Goal: Task Accomplishment & Management: Use online tool/utility

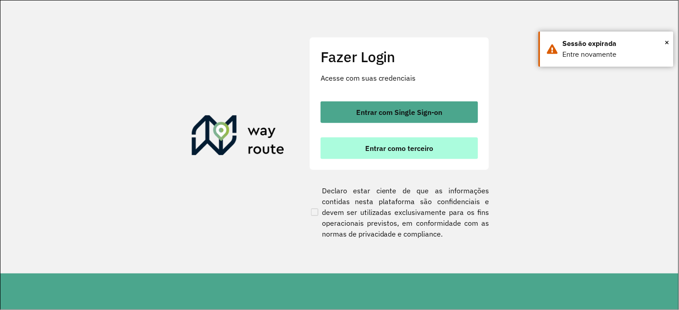
click at [416, 138] on button "Entrar como terceiro" at bounding box center [400, 148] width 158 height 22
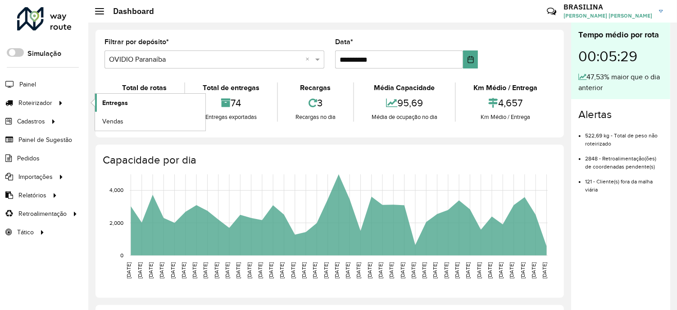
click at [123, 100] on span "Entregas" at bounding box center [115, 102] width 26 height 9
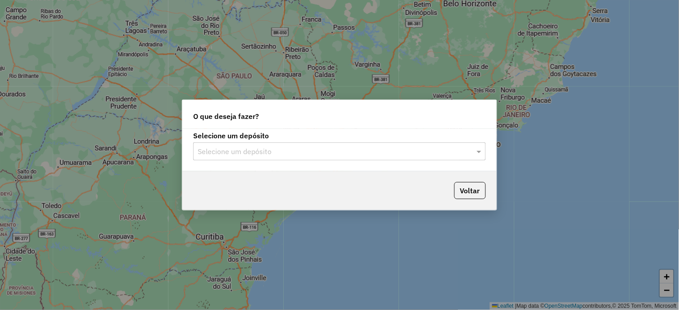
click at [313, 155] on input "text" at bounding box center [331, 151] width 266 height 11
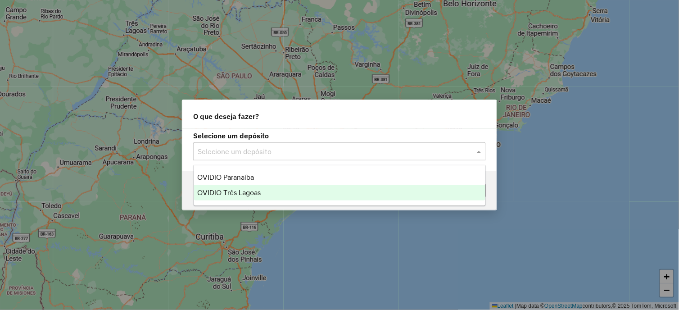
click at [281, 199] on div "OVIDIO Três Lagoas" at bounding box center [340, 192] width 292 height 15
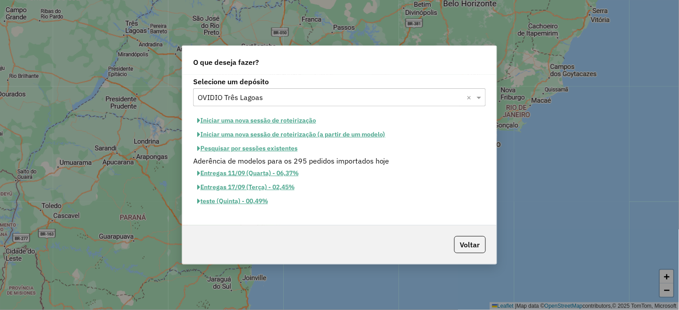
click at [263, 121] on button "Iniciar uma nova sessão de roteirização" at bounding box center [256, 120] width 127 height 14
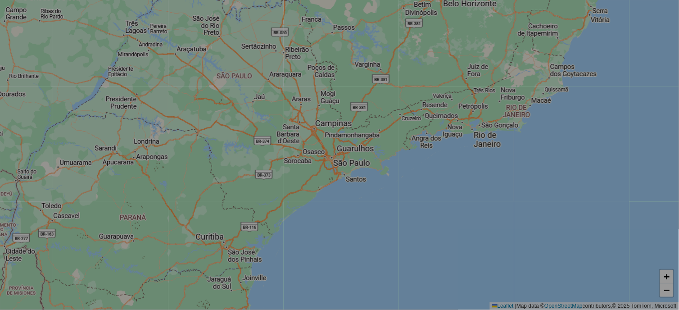
select select "*"
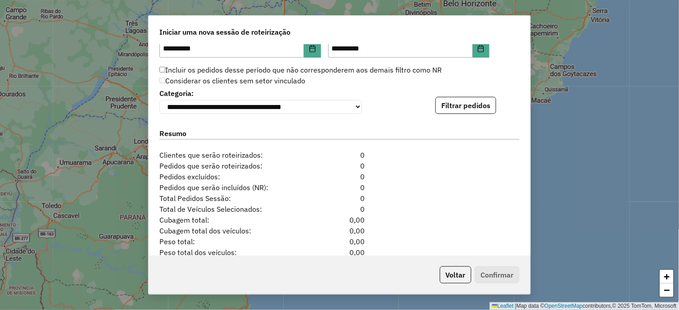
scroll to position [929, 0]
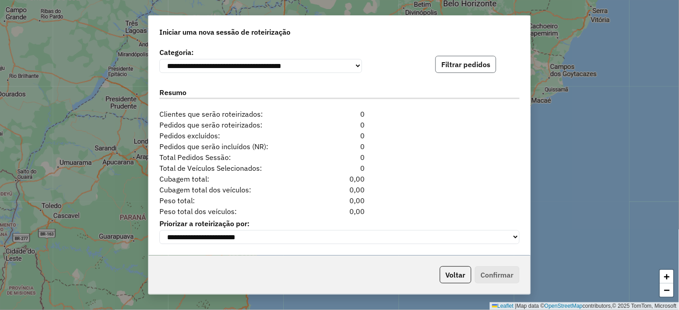
click at [464, 66] on button "Filtrar pedidos" at bounding box center [465, 64] width 61 height 17
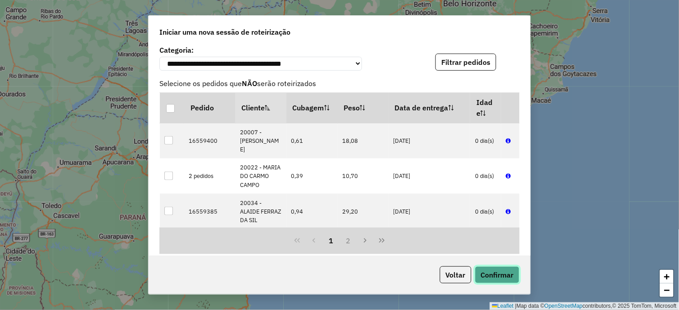
click at [492, 271] on button "Confirmar" at bounding box center [497, 274] width 45 height 17
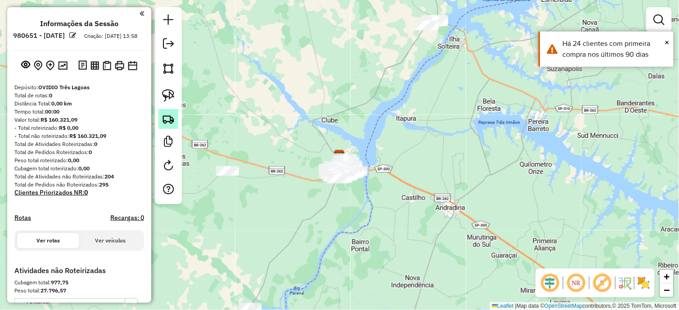
click at [169, 119] on img at bounding box center [168, 119] width 13 height 13
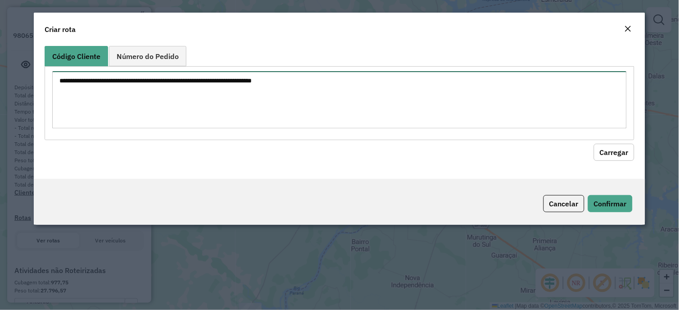
click at [141, 109] on textarea at bounding box center [339, 99] width 574 height 57
paste textarea "***** ***** ***** ***** ***** ***** ***** *****"
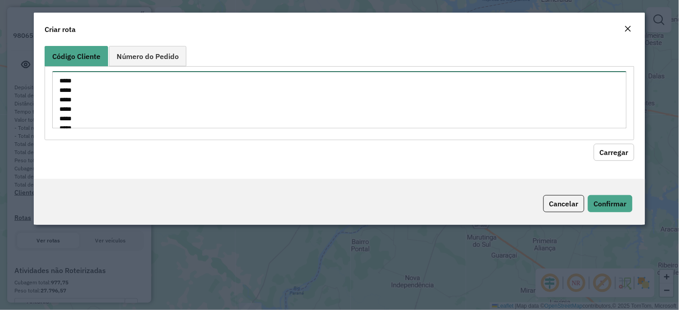
scroll to position [32, 0]
type textarea "***** ***** ***** ***** ***** ***** ***** *****"
click at [605, 150] on button "Carregar" at bounding box center [614, 152] width 41 height 17
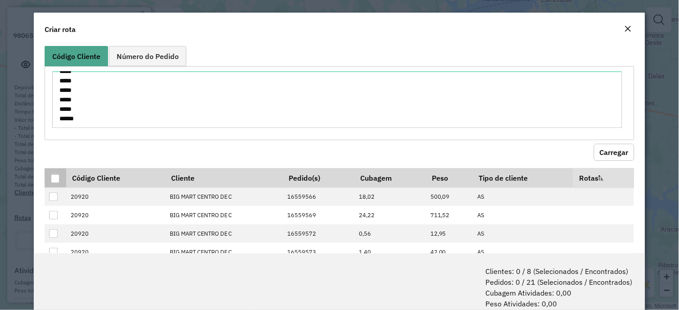
click at [58, 179] on div at bounding box center [55, 178] width 9 height 9
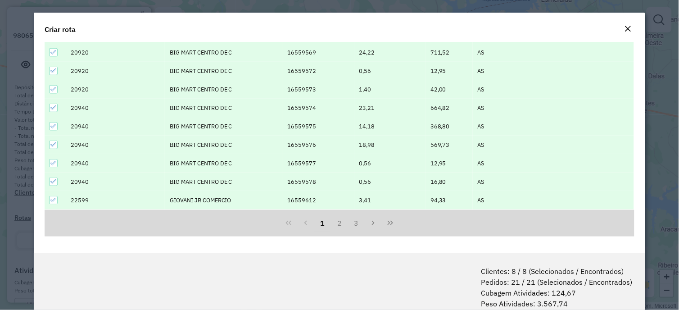
scroll to position [45, 0]
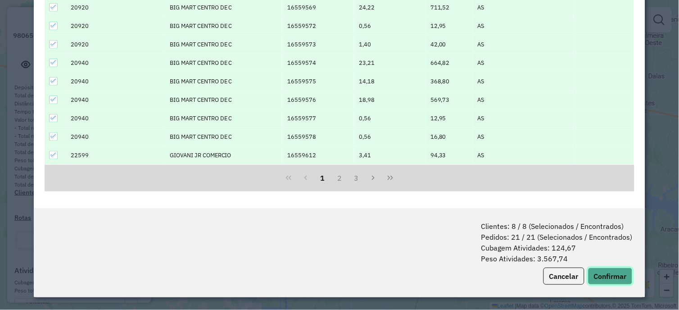
click at [615, 278] on button "Confirmar" at bounding box center [610, 275] width 45 height 17
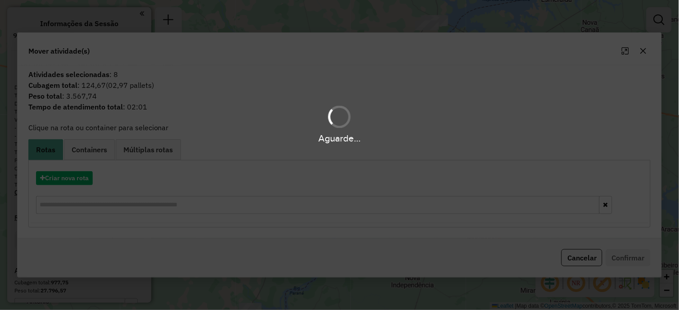
click at [81, 177] on div "Aguarde..." at bounding box center [339, 155] width 679 height 310
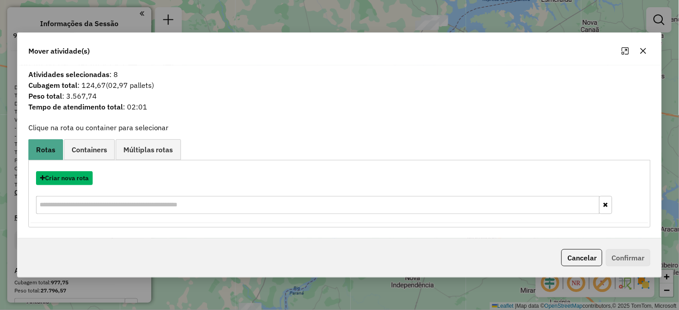
click at [81, 177] on button "Criar nova rota" at bounding box center [64, 178] width 57 height 14
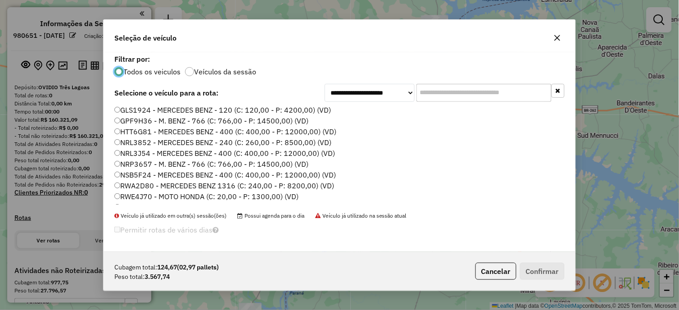
scroll to position [117, 0]
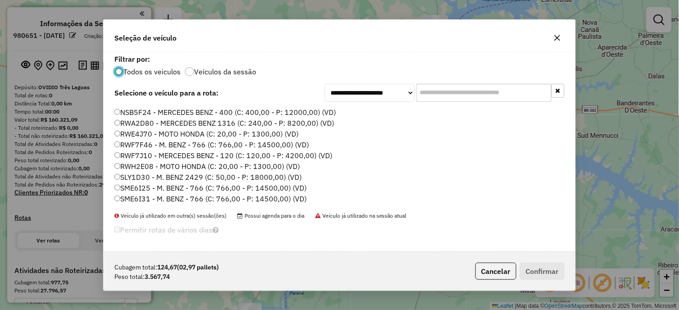
click at [169, 154] on label "RWF7J10 - MERCEDES BENZ - 120 (C: 120,00 - P: 4200,00) (VD)" at bounding box center [223, 155] width 218 height 11
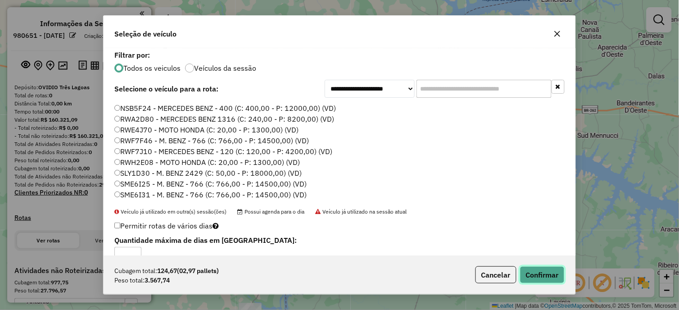
click at [552, 281] on button "Confirmar" at bounding box center [542, 274] width 45 height 17
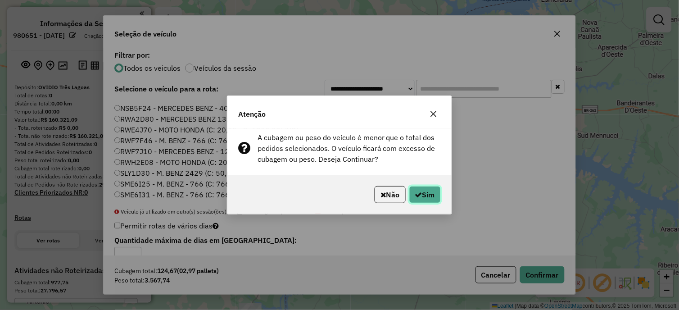
click at [424, 199] on button "Sim" at bounding box center [425, 194] width 32 height 17
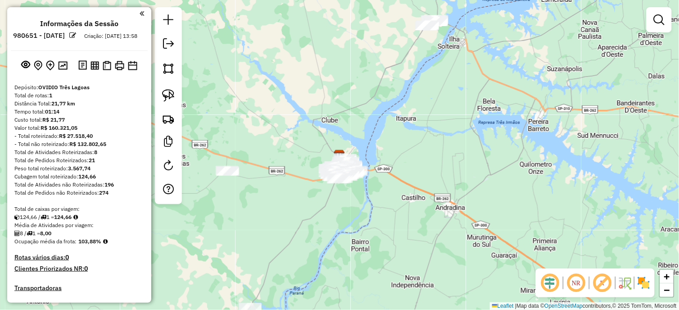
click at [574, 284] on em at bounding box center [577, 283] width 22 height 22
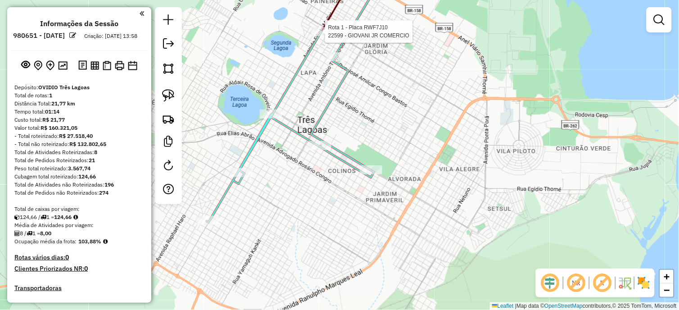
select select "**********"
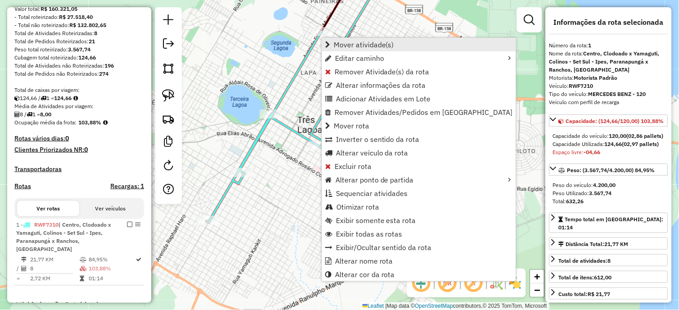
scroll to position [278, 0]
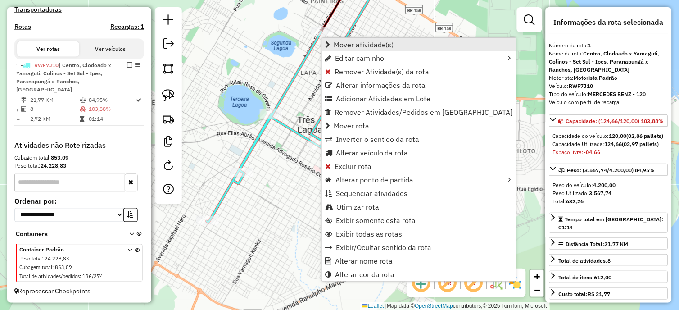
click at [338, 41] on span "Mover atividade(s)" at bounding box center [364, 44] width 60 height 7
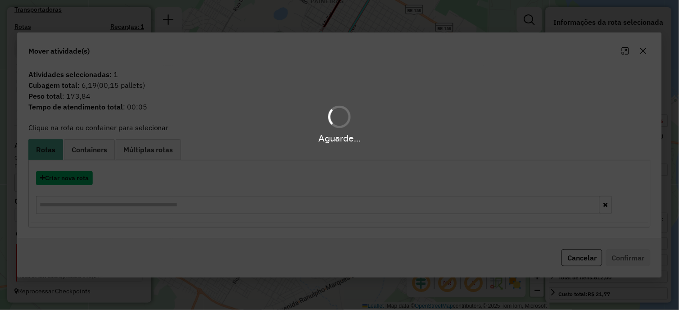
click at [69, 182] on button "Criar nova rota" at bounding box center [64, 178] width 57 height 14
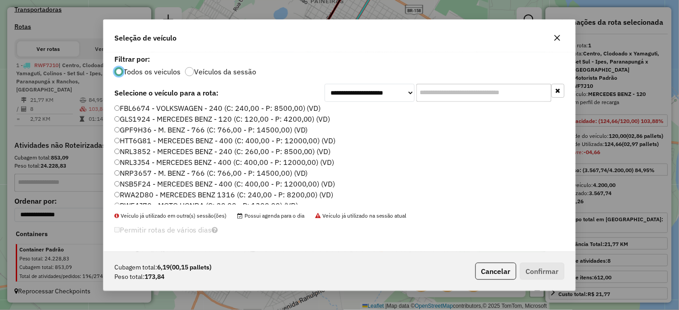
scroll to position [117, 0]
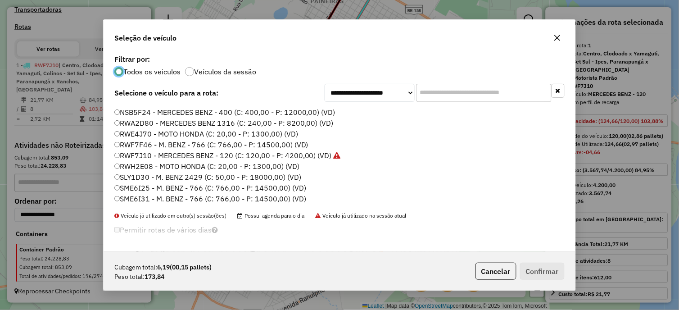
click at [164, 154] on label "RWF7J10 - MERCEDES BENZ - 120 (C: 120,00 - P: 4200,00) (VD)" at bounding box center [227, 155] width 227 height 11
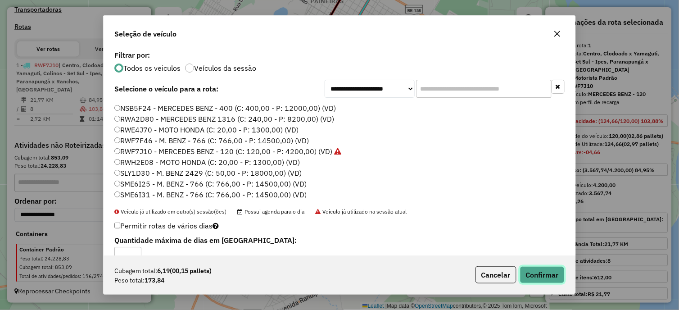
click at [534, 274] on button "Confirmar" at bounding box center [542, 274] width 45 height 17
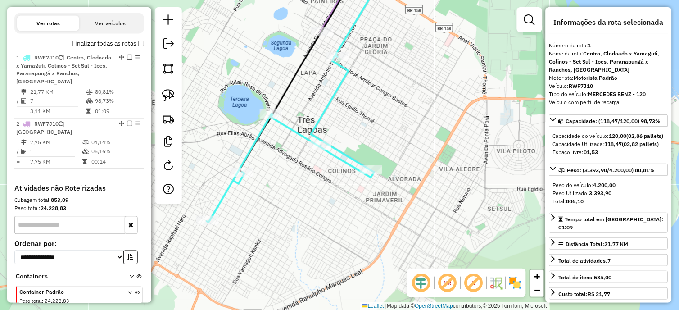
scroll to position [338, 0]
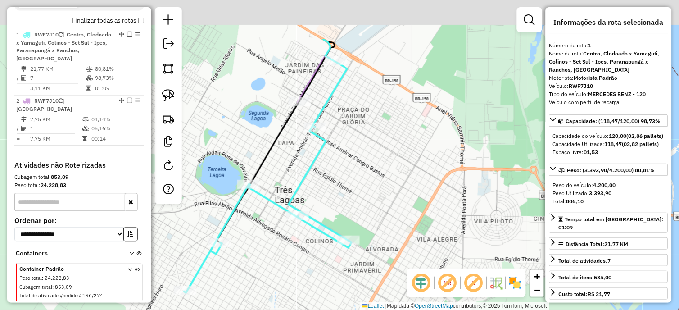
drag, startPoint x: 408, startPoint y: 142, endPoint x: 370, endPoint y: 259, distance: 123.5
click at [370, 259] on div "Janela de atendimento Grade de atendimento Capacidade Transportadoras Veículos …" at bounding box center [339, 155] width 679 height 310
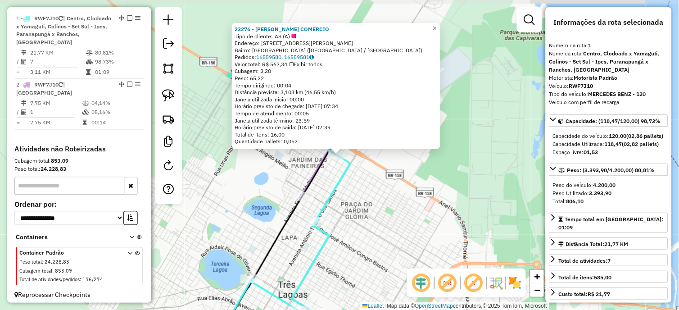
scroll to position [358, 0]
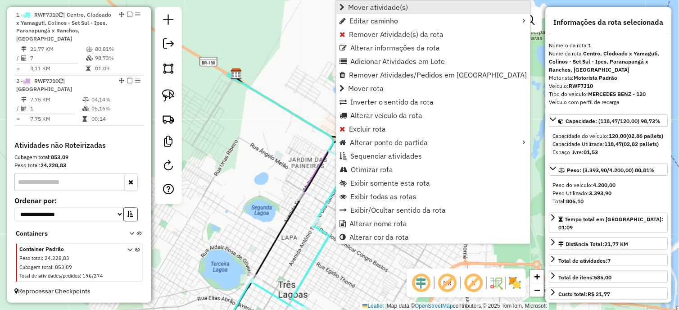
click at [359, 5] on span "Mover atividade(s)" at bounding box center [378, 7] width 60 height 7
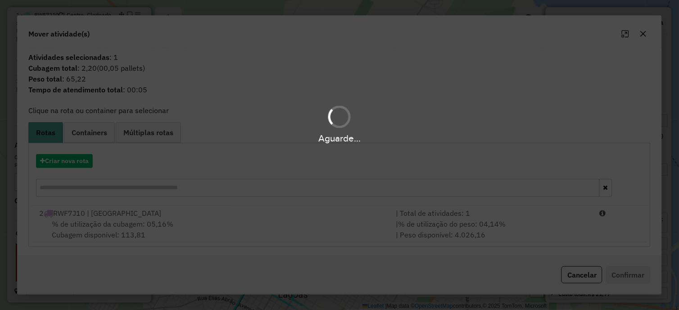
click at [79, 165] on div "Aguarde..." at bounding box center [339, 155] width 679 height 310
click at [79, 165] on hb-app "Aguarde... Pop-up bloqueado! Seu navegador bloqueou automáticamente a abertura …" at bounding box center [339, 155] width 679 height 310
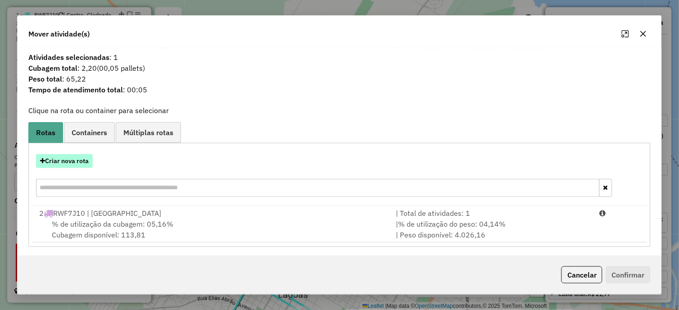
click at [78, 163] on button "Criar nova rota" at bounding box center [64, 161] width 57 height 14
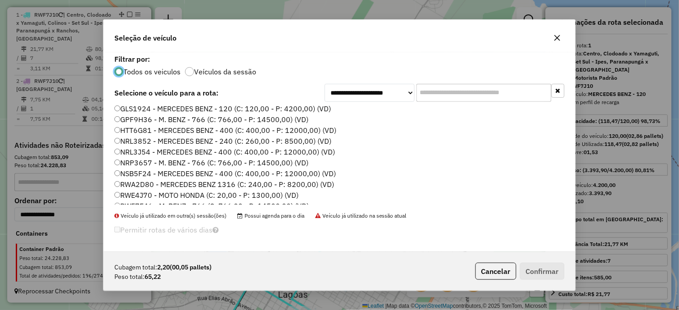
scroll to position [117, 0]
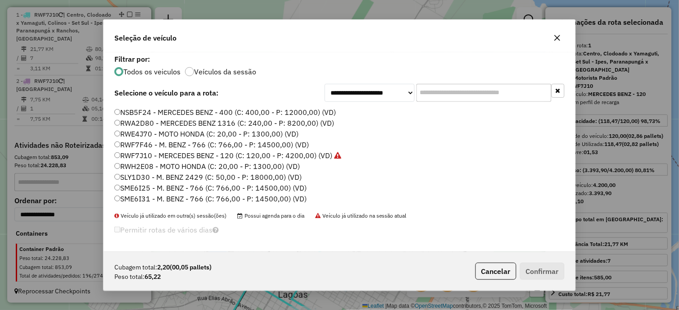
click at [170, 151] on label "RWF7J10 - MERCEDES BENZ - 120 (C: 120,00 - P: 4200,00) (VD)" at bounding box center [227, 155] width 227 height 11
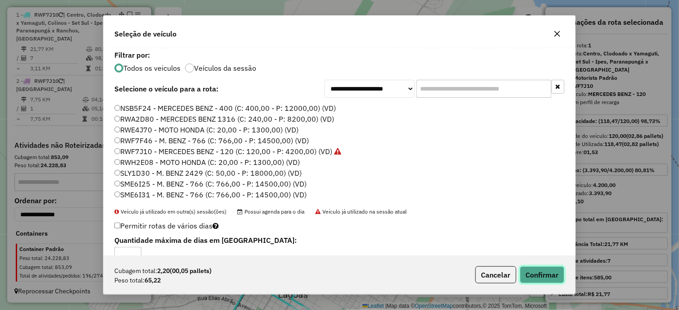
click at [536, 276] on button "Confirmar" at bounding box center [542, 274] width 45 height 17
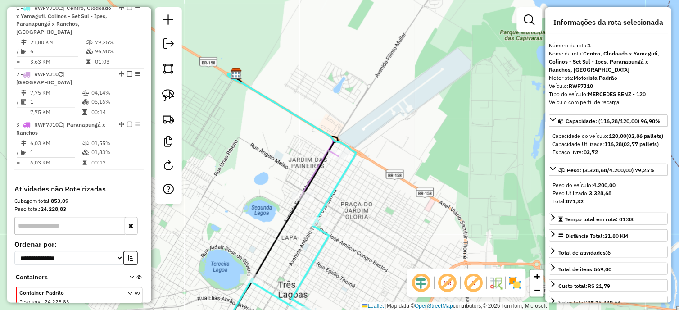
scroll to position [367, 0]
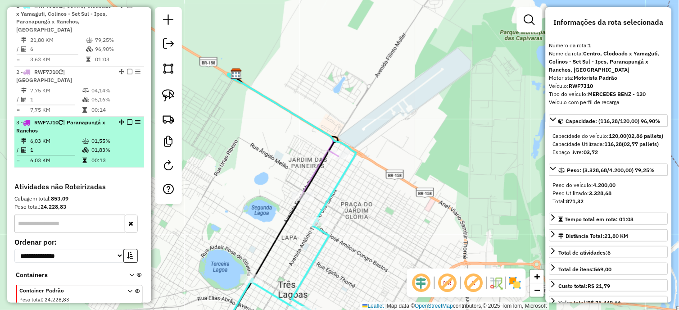
click at [127, 122] on em at bounding box center [129, 122] width 5 height 5
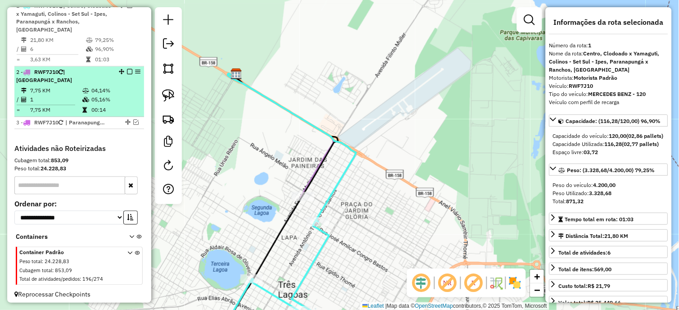
click at [127, 75] on em at bounding box center [129, 71] width 5 height 5
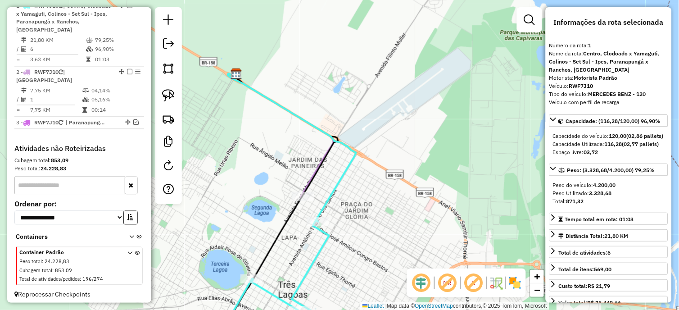
scroll to position [340, 0]
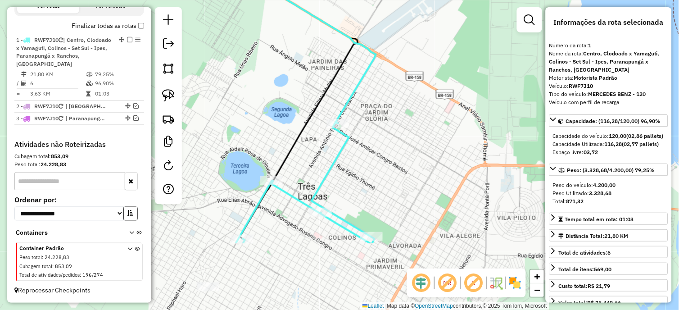
drag, startPoint x: 339, startPoint y: 244, endPoint x: 369, endPoint y: 101, distance: 145.6
click at [385, 79] on div "Janela de atendimento Grade de atendimento Capacidade Transportadoras Veículos …" at bounding box center [339, 155] width 679 height 310
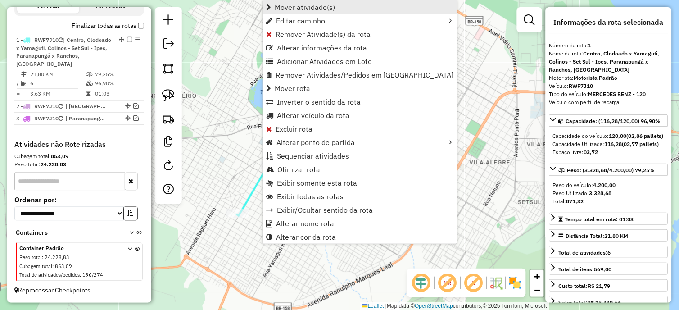
click at [326, 9] on span "Mover atividade(s)" at bounding box center [305, 7] width 60 height 7
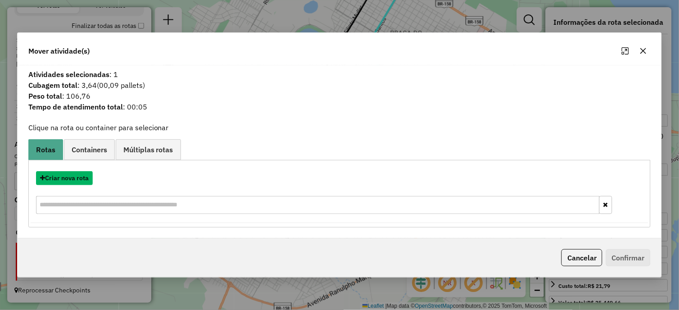
click at [77, 184] on button "Criar nova rota" at bounding box center [64, 178] width 57 height 14
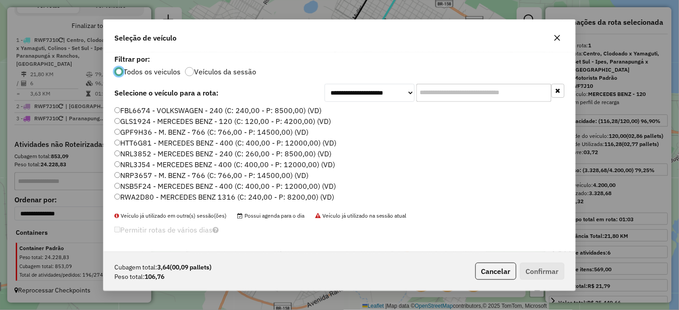
scroll to position [117, 0]
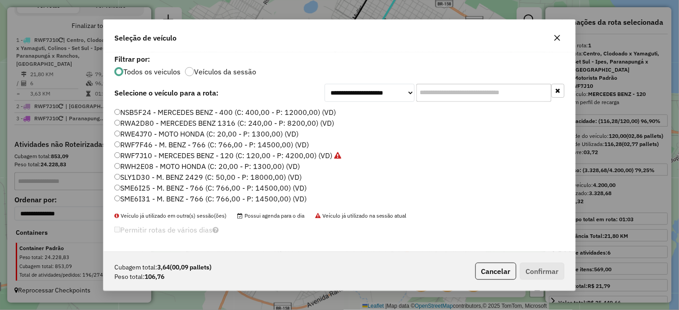
click at [155, 155] on label "RWF7J10 - MERCEDES BENZ - 120 (C: 120,00 - P: 4200,00) (VD)" at bounding box center [227, 155] width 227 height 11
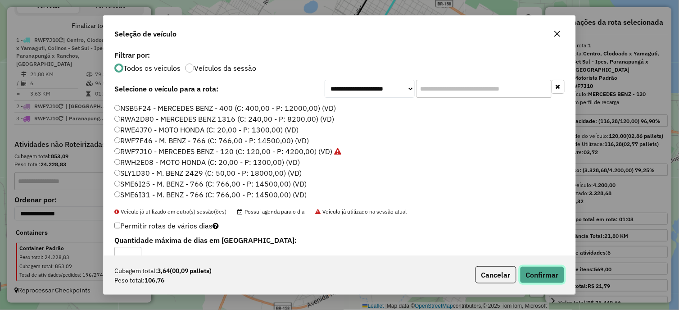
click at [528, 272] on button "Confirmar" at bounding box center [542, 274] width 45 height 17
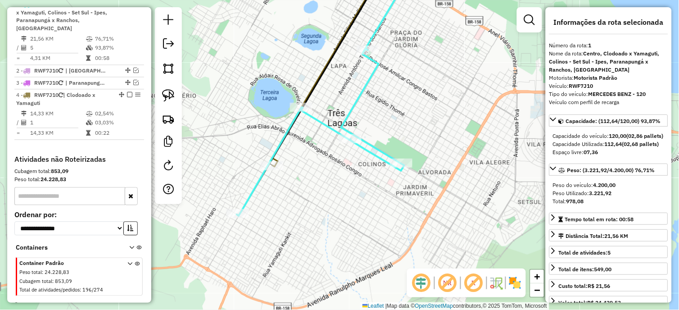
scroll to position [367, 0]
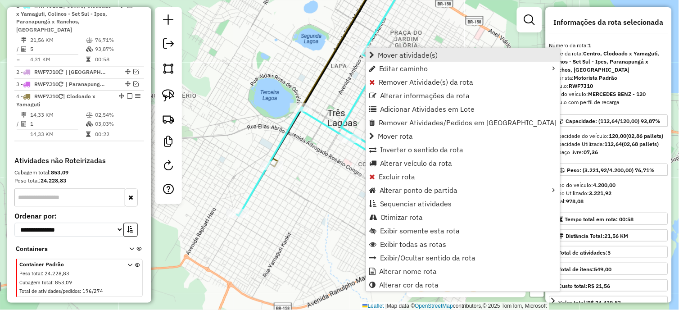
click at [371, 54] on span "Mover atividade(s)" at bounding box center [371, 54] width 5 height 7
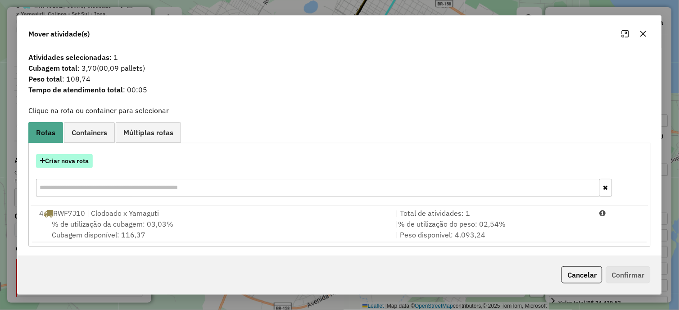
click at [79, 167] on button "Criar nova rota" at bounding box center [64, 161] width 57 height 14
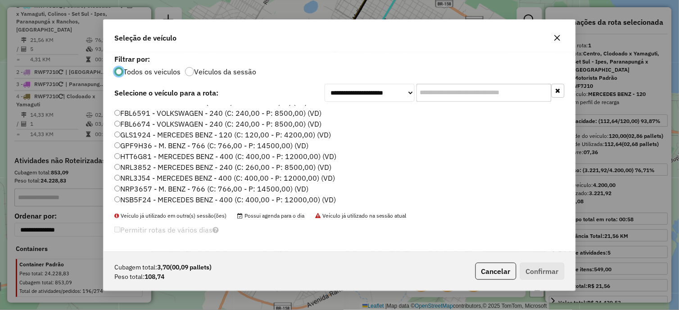
scroll to position [117, 0]
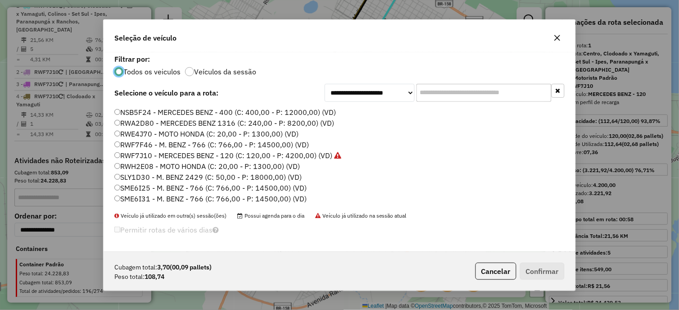
click at [163, 154] on label "RWF7J10 - MERCEDES BENZ - 120 (C: 120,00 - P: 4200,00) (VD)" at bounding box center [227, 155] width 227 height 11
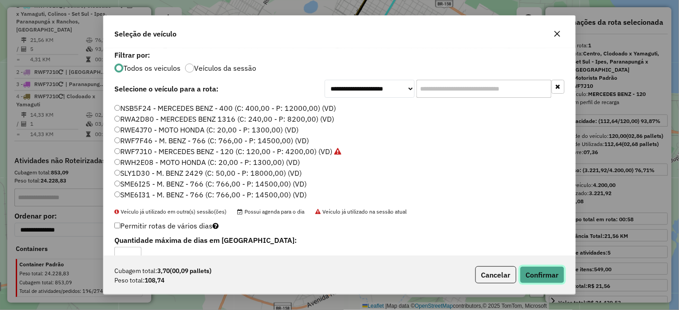
click at [529, 272] on button "Confirmar" at bounding box center [542, 274] width 45 height 17
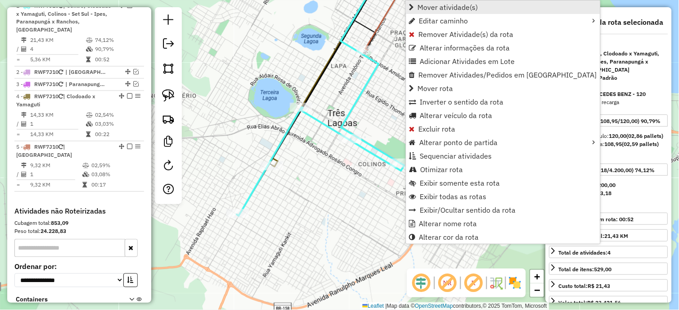
click at [430, 8] on span "Mover atividade(s)" at bounding box center [448, 7] width 60 height 7
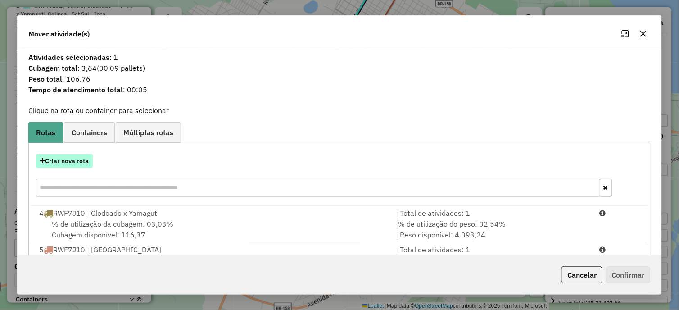
click at [91, 162] on button "Criar nova rota" at bounding box center [64, 161] width 57 height 14
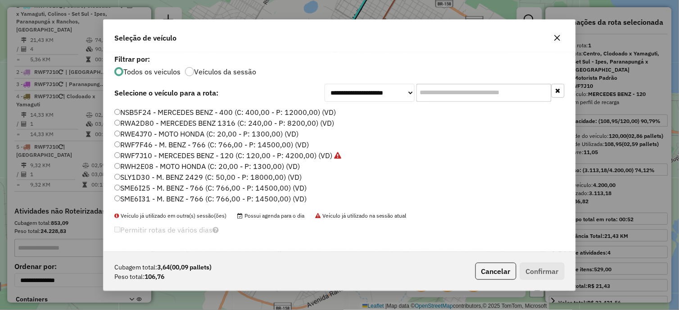
click at [151, 156] on label "RWF7J10 - MERCEDES BENZ - 120 (C: 120,00 - P: 4200,00) (VD)" at bounding box center [227, 155] width 227 height 11
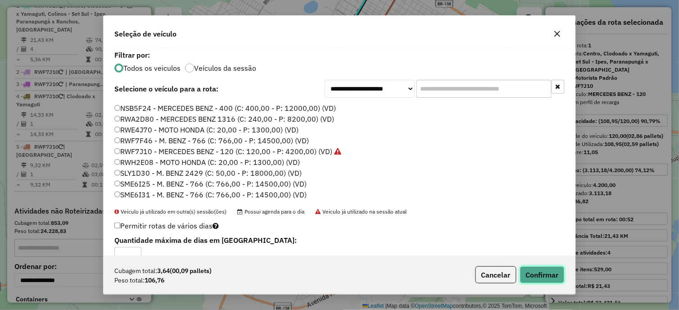
click at [536, 276] on button "Confirmar" at bounding box center [542, 274] width 45 height 17
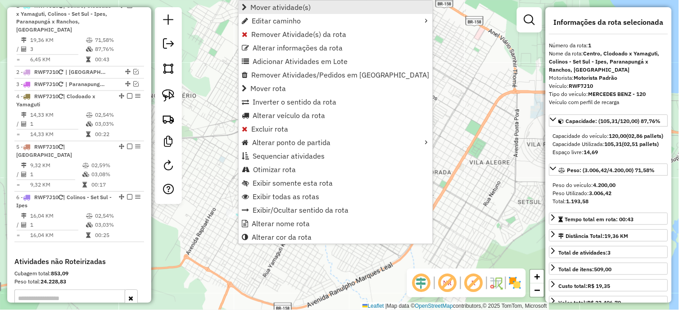
click at [275, 4] on span "Mover atividade(s)" at bounding box center [280, 7] width 60 height 7
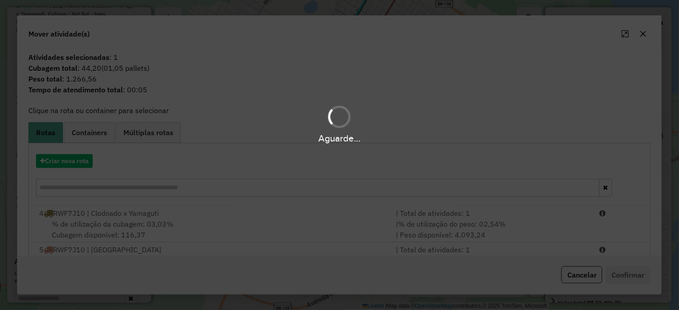
click at [75, 167] on div "Aguarde..." at bounding box center [339, 155] width 679 height 310
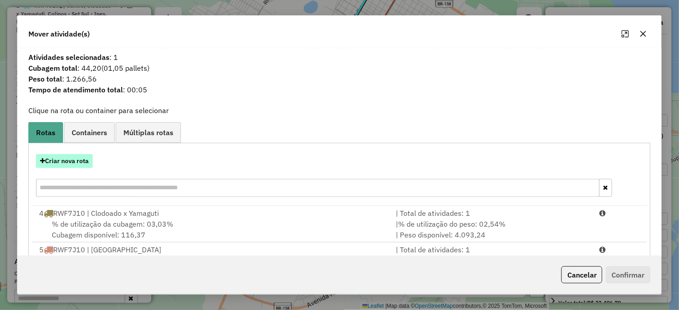
click at [76, 160] on button "Criar nova rota" at bounding box center [64, 161] width 57 height 14
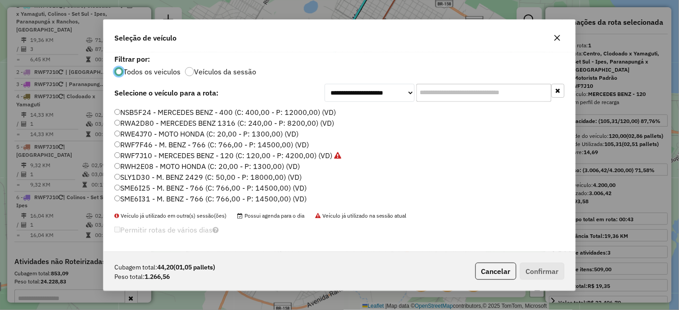
click at [163, 153] on label "RWF7J10 - MERCEDES BENZ - 120 (C: 120,00 - P: 4200,00) (VD)" at bounding box center [227, 155] width 227 height 11
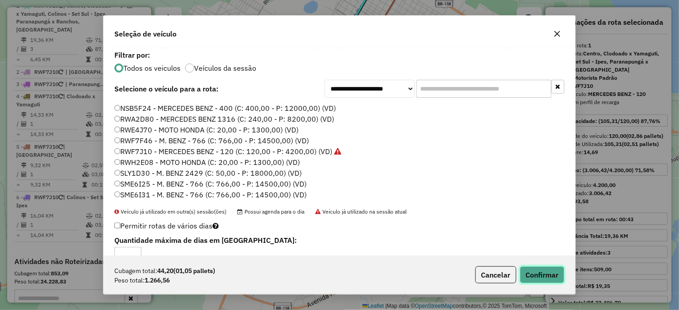
click at [536, 271] on button "Confirmar" at bounding box center [542, 274] width 45 height 17
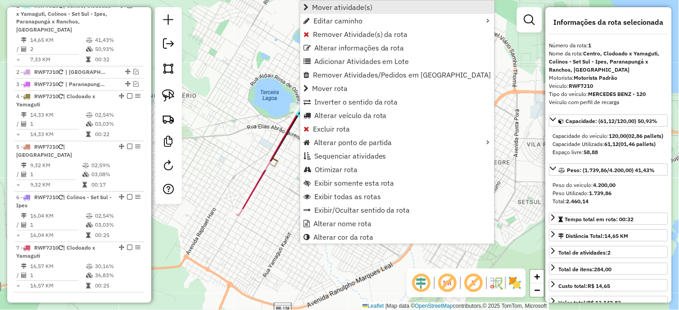
click at [335, 7] on span "Mover atividade(s)" at bounding box center [342, 7] width 60 height 7
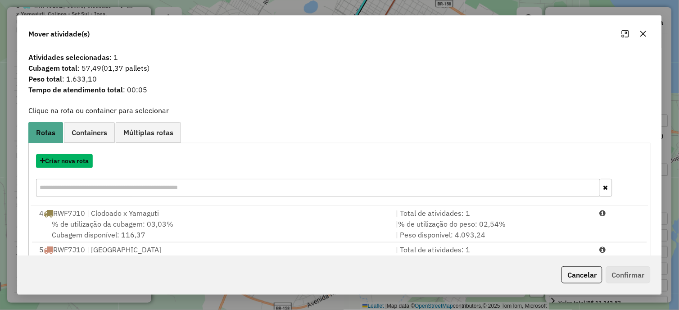
click at [71, 160] on button "Criar nova rota" at bounding box center [64, 161] width 57 height 14
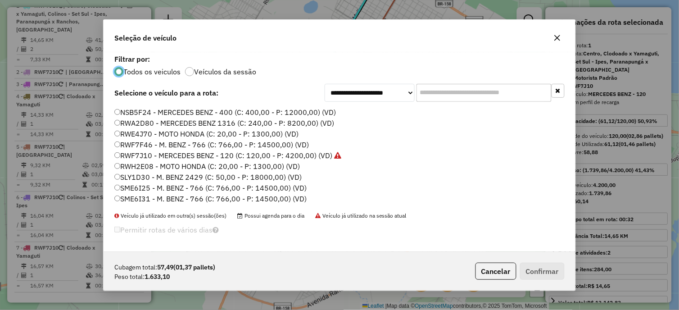
click at [179, 155] on label "RWF7J10 - MERCEDES BENZ - 120 (C: 120,00 - P: 4200,00) (VD)" at bounding box center [227, 155] width 227 height 11
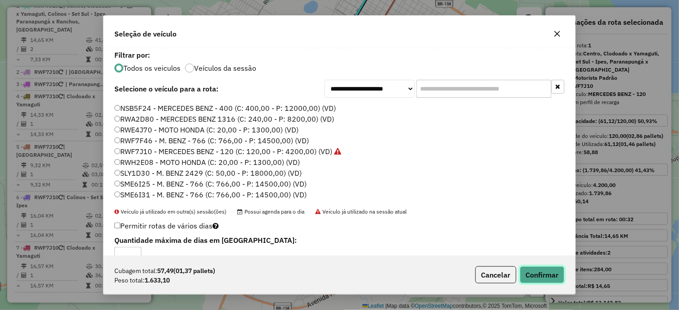
click at [558, 280] on button "Confirmar" at bounding box center [542, 274] width 45 height 17
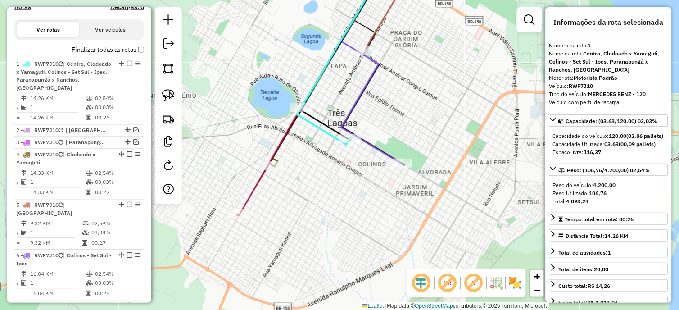
scroll to position [267, 0]
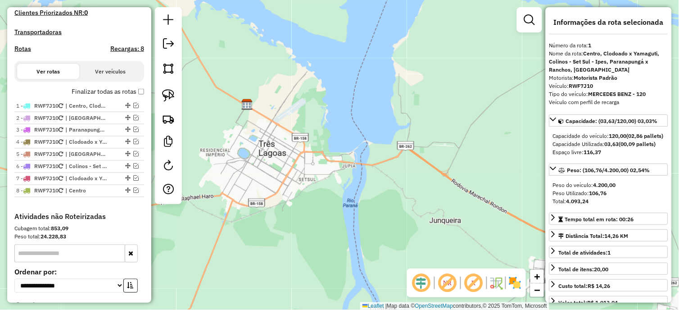
click at [446, 281] on em at bounding box center [448, 283] width 22 height 22
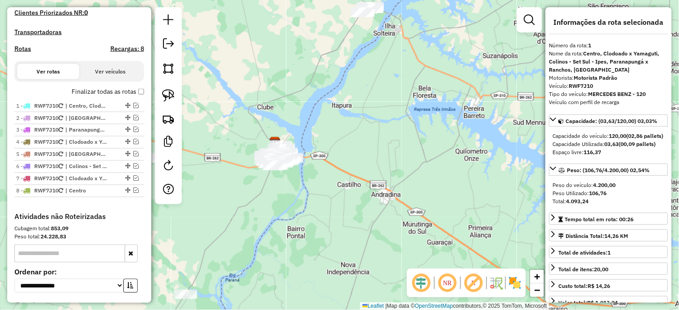
click at [534, 16] on em at bounding box center [529, 19] width 11 height 11
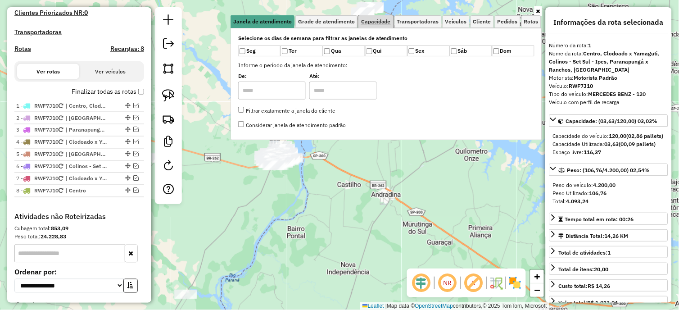
click at [386, 23] on span "Capacidade" at bounding box center [376, 21] width 30 height 5
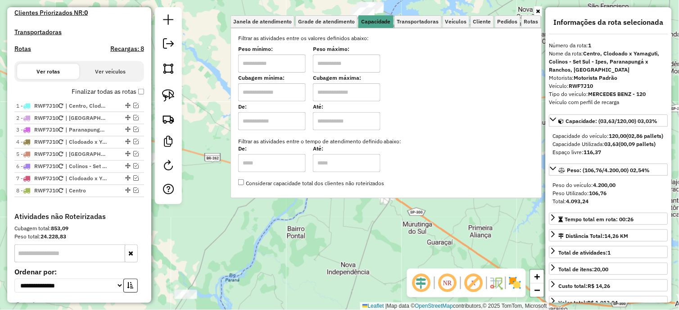
click at [271, 65] on input "text" at bounding box center [272, 63] width 68 height 18
type input "****"
click at [291, 226] on div "Limpar filtros Janela de atendimento Grade de atendimento Capacidade Transporta…" at bounding box center [339, 155] width 679 height 310
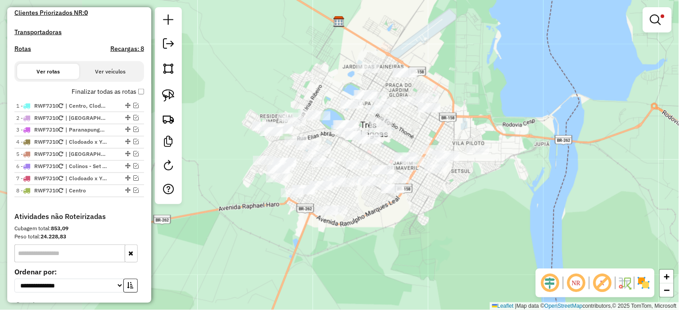
drag, startPoint x: 290, startPoint y: 206, endPoint x: 401, endPoint y: 231, distance: 114.3
click at [399, 232] on div "Limpar filtros Janela de atendimento Grade de atendimento Capacidade Transporta…" at bounding box center [339, 155] width 679 height 310
click at [652, 21] on em at bounding box center [655, 19] width 11 height 11
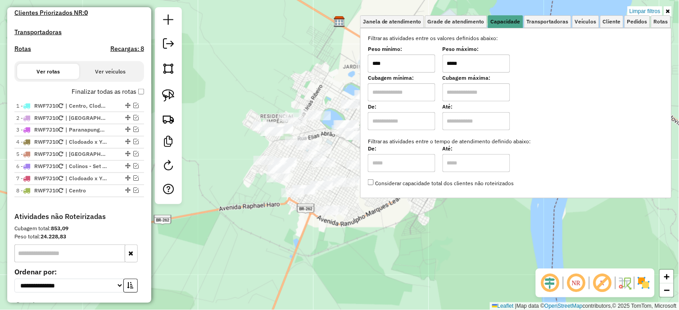
drag, startPoint x: 476, startPoint y: 64, endPoint x: 431, endPoint y: 64, distance: 45.5
click at [431, 64] on div "Peso mínimo: **** Peso máximo: *****" at bounding box center [516, 59] width 296 height 25
click at [329, 241] on div "Limpar filtros Janela de atendimento Grade de atendimento Capacidade Transporta…" at bounding box center [339, 155] width 679 height 310
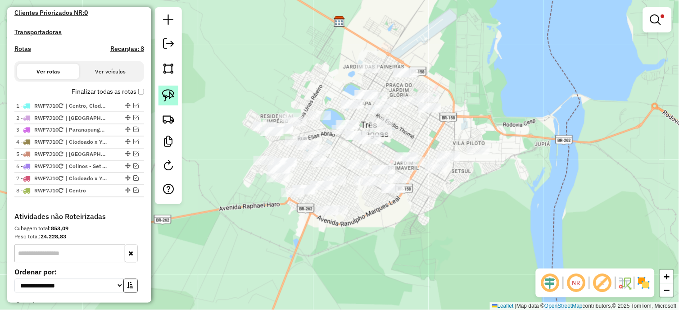
click at [168, 93] on img at bounding box center [168, 95] width 13 height 13
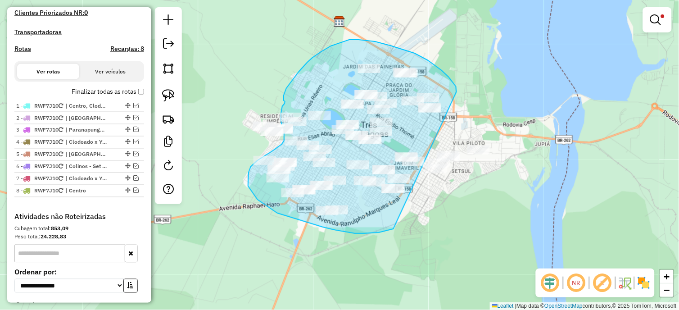
drag, startPoint x: 457, startPoint y: 92, endPoint x: 394, endPoint y: 229, distance: 150.7
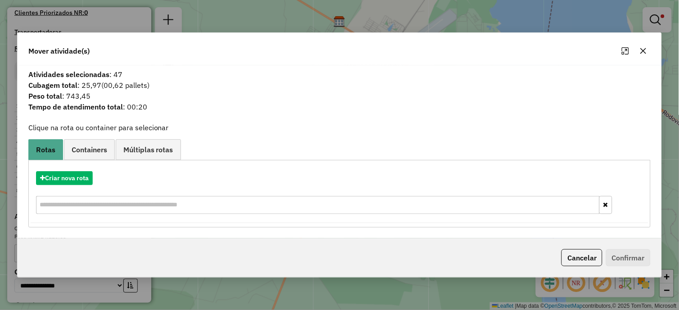
drag, startPoint x: 645, startPoint y: 51, endPoint x: 647, endPoint y: 39, distance: 11.8
click at [645, 50] on icon "button" at bounding box center [643, 50] width 7 height 7
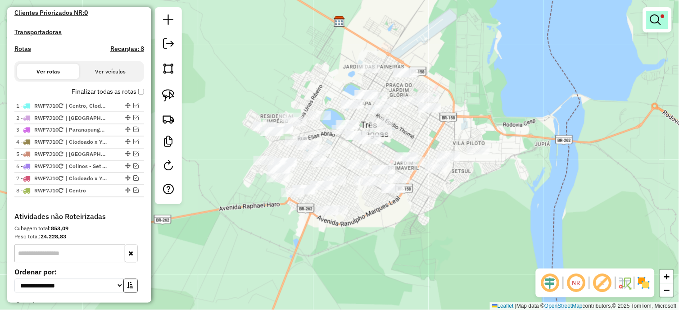
click at [652, 24] on em at bounding box center [655, 19] width 11 height 11
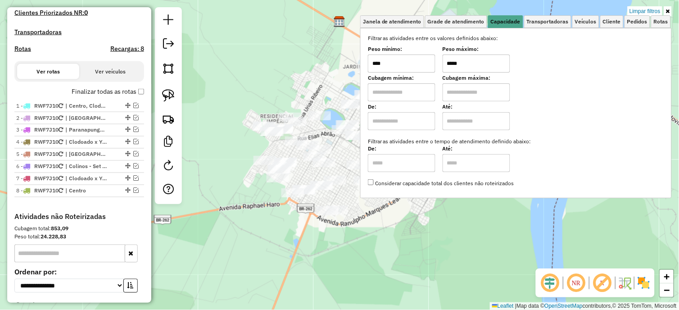
drag, startPoint x: 475, startPoint y: 60, endPoint x: 431, endPoint y: 70, distance: 44.7
click at [431, 70] on div "Peso mínimo: **** Peso máximo: *****" at bounding box center [516, 59] width 296 height 25
click at [421, 222] on div "Limpar filtros Janela de atendimento Grade de atendimento Capacidade Transporta…" at bounding box center [339, 155] width 679 height 310
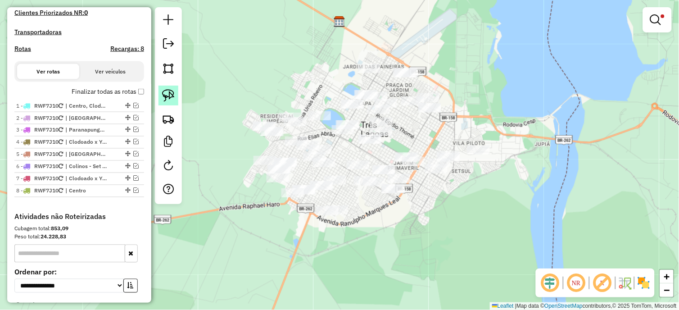
click at [163, 101] on img at bounding box center [168, 95] width 13 height 13
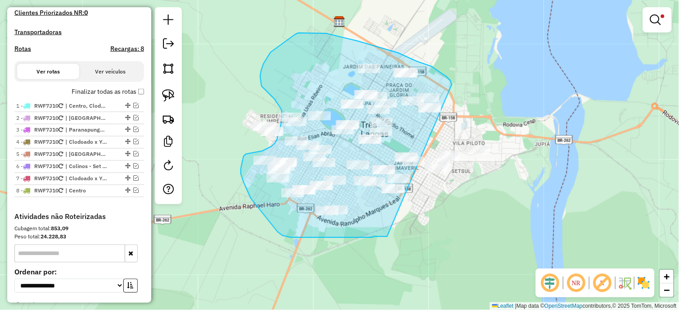
drag, startPoint x: 452, startPoint y: 84, endPoint x: 387, endPoint y: 236, distance: 165.5
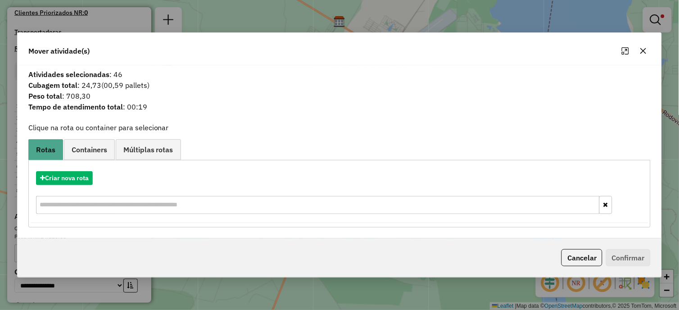
click at [644, 50] on icon "button" at bounding box center [644, 51] width 6 height 6
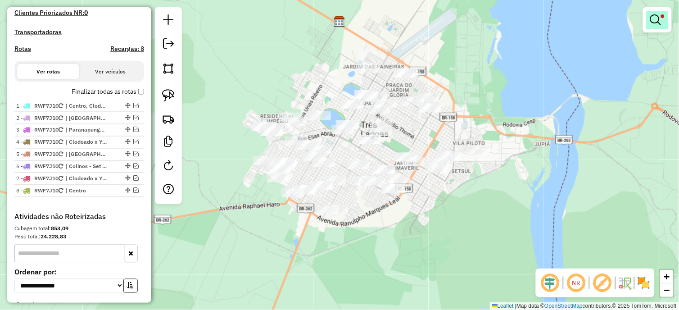
click at [660, 22] on em at bounding box center [655, 19] width 11 height 11
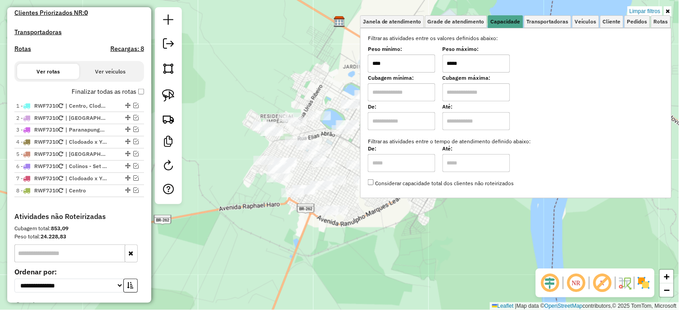
click at [435, 56] on div "Peso mínimo: **** Peso máximo: *****" at bounding box center [516, 59] width 296 height 25
type input "*****"
drag, startPoint x: 449, startPoint y: 231, endPoint x: 494, endPoint y: 235, distance: 45.6
click at [449, 232] on div "Limpar filtros Janela de atendimento Grade de atendimento Capacidade Transporta…" at bounding box center [339, 155] width 679 height 310
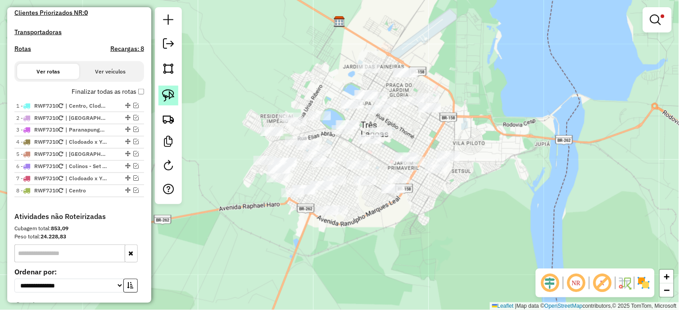
click at [178, 93] on link at bounding box center [169, 96] width 20 height 20
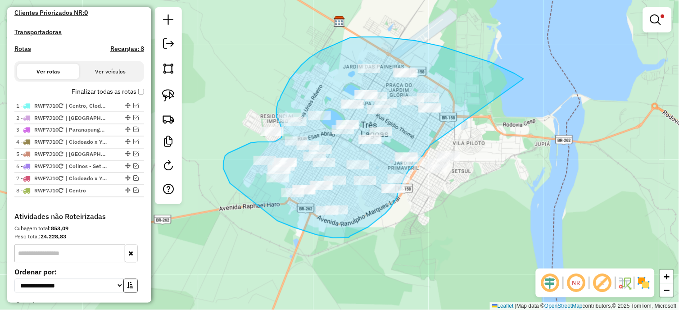
drag, startPoint x: 524, startPoint y: 79, endPoint x: 431, endPoint y: 145, distance: 114.3
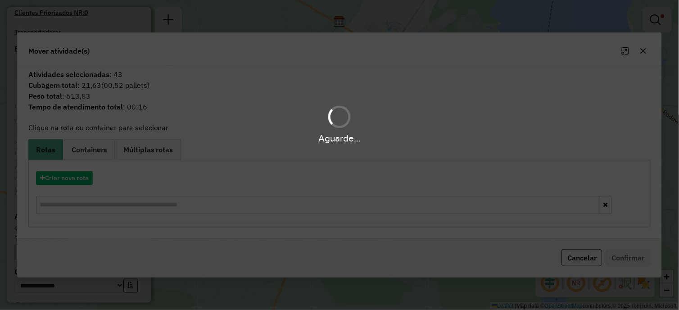
click at [67, 175] on div "Aguarde..." at bounding box center [339, 155] width 679 height 310
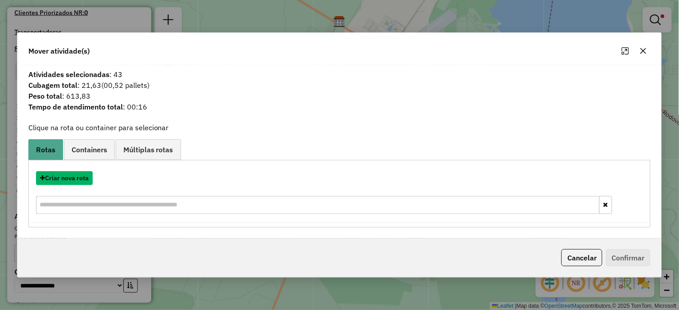
click at [67, 175] on button "Criar nova rota" at bounding box center [64, 178] width 57 height 14
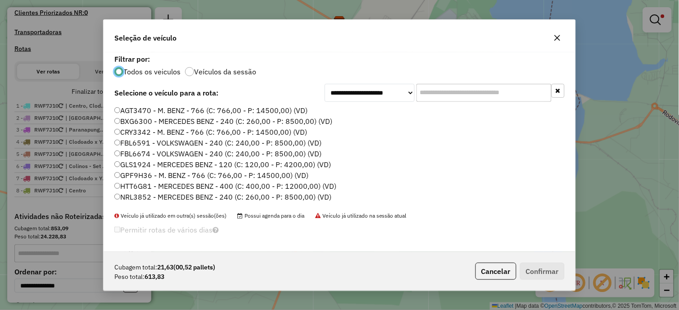
scroll to position [117, 0]
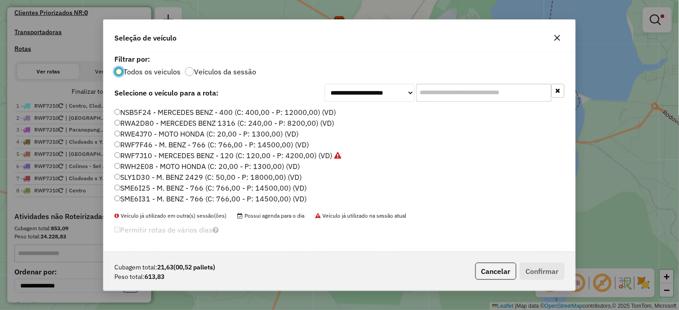
drag, startPoint x: 151, startPoint y: 133, endPoint x: 210, endPoint y: 161, distance: 65.1
click at [151, 132] on label "RWE4J70 - MOTO HONDA (C: 20,00 - P: 1300,00) (VD)" at bounding box center [206, 133] width 184 height 11
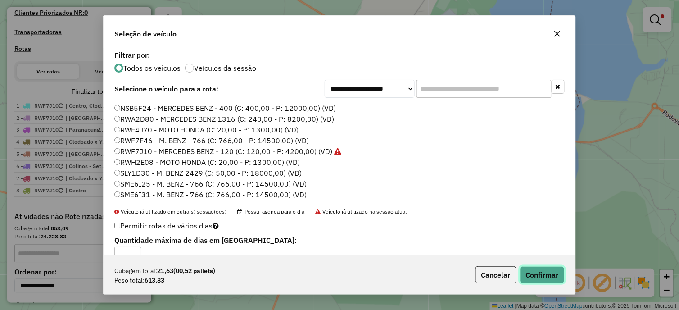
click at [554, 282] on button "Confirmar" at bounding box center [542, 274] width 45 height 17
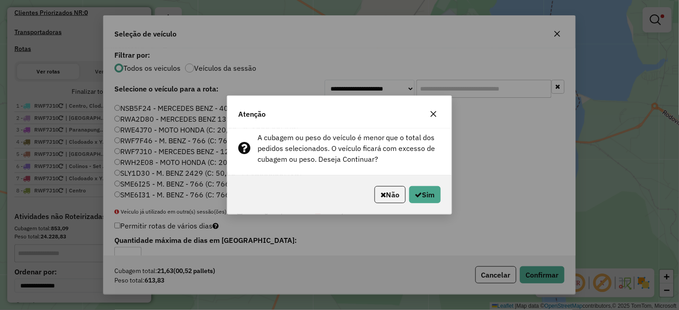
click at [553, 278] on div "Atenção A cubagem ou peso do veículo é menor que o total dos pedidos selecionad…" at bounding box center [339, 155] width 679 height 310
click at [429, 197] on button "Sim" at bounding box center [425, 194] width 32 height 17
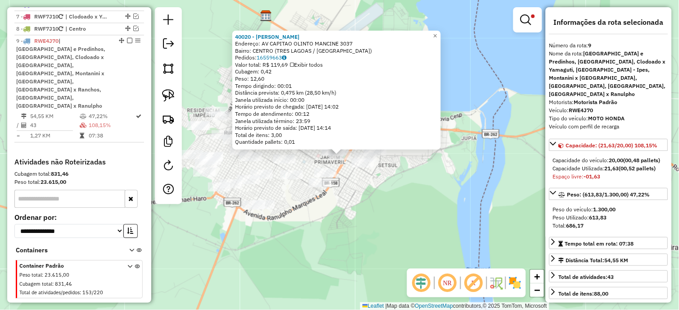
scroll to position [250, 0]
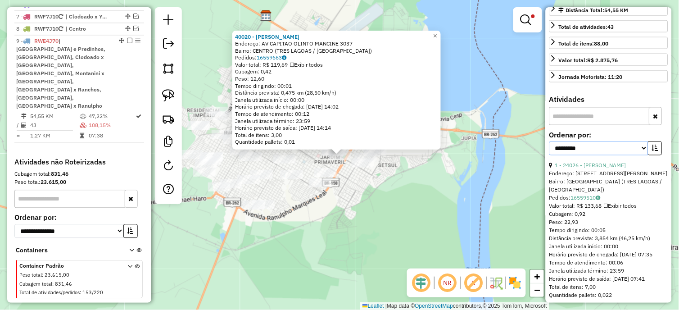
click at [602, 151] on select "**********" at bounding box center [598, 148] width 99 height 14
select select "*********"
click at [549, 141] on select "**********" at bounding box center [598, 148] width 99 height 14
click at [655, 152] on button "button" at bounding box center [655, 148] width 14 height 14
click at [602, 165] on link "21 - 24433 - SALG DUBOM" at bounding box center [588, 165] width 66 height 7
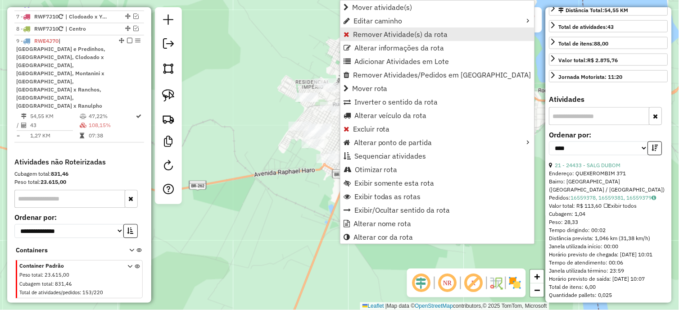
click at [372, 32] on span "Remover Atividade(s) da rota" at bounding box center [400, 34] width 95 height 7
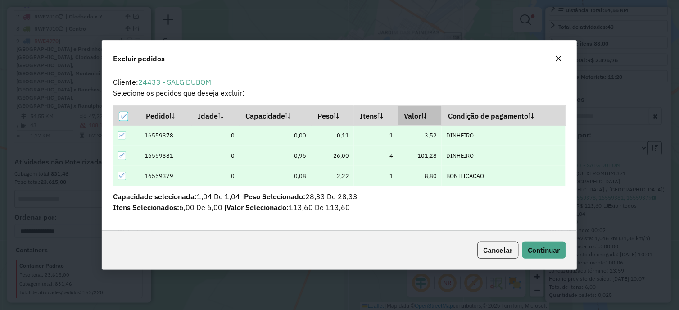
scroll to position [0, 0]
click at [538, 241] on button "Continuar" at bounding box center [544, 249] width 44 height 17
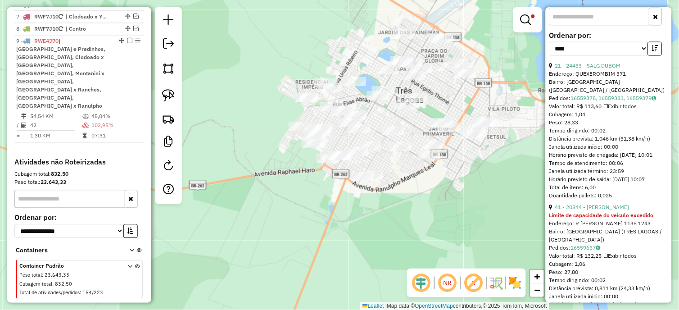
scroll to position [350, 0]
click at [604, 207] on link "41 - 20844 - [PERSON_NAME]" at bounding box center [592, 207] width 74 height 7
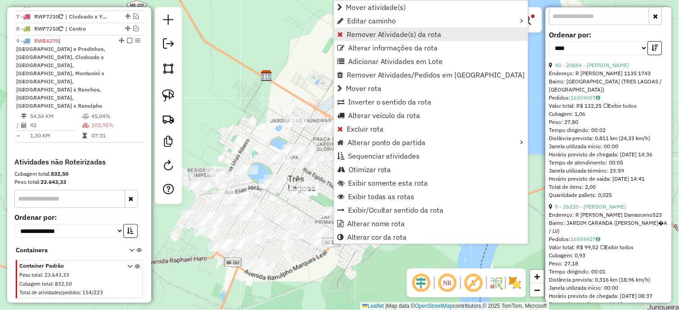
click at [368, 37] on span "Remover Atividade(s) da rota" at bounding box center [394, 34] width 95 height 7
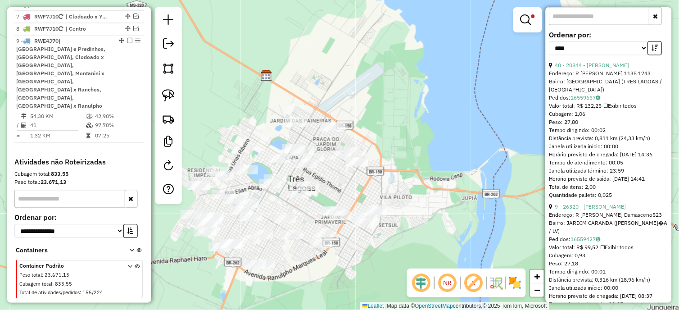
click at [599, 219] on div "Endereço: R [PERSON_NAME] Damasceno523" at bounding box center [608, 215] width 119 height 8
click at [599, 210] on link "9 - 26320 - [PERSON_NAME]" at bounding box center [590, 207] width 71 height 7
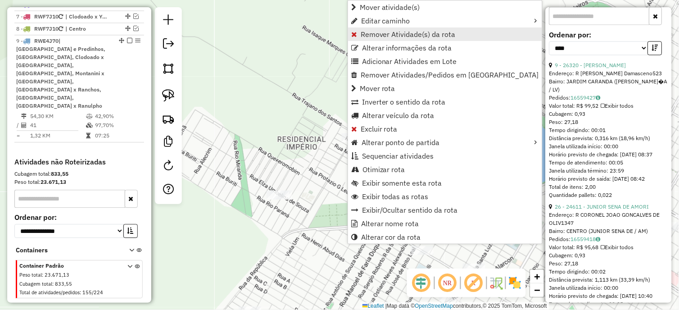
click at [376, 31] on span "Remover Atividade(s) da rota" at bounding box center [408, 34] width 95 height 7
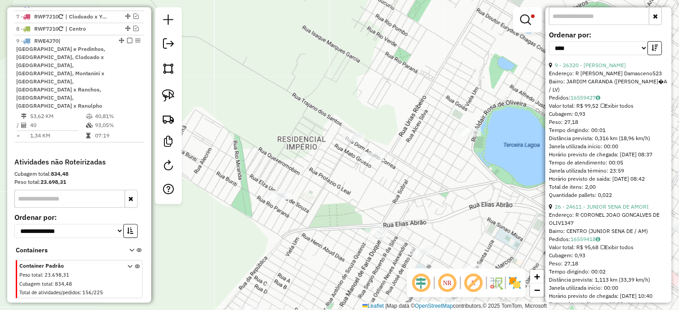
click at [449, 281] on em at bounding box center [448, 283] width 22 height 22
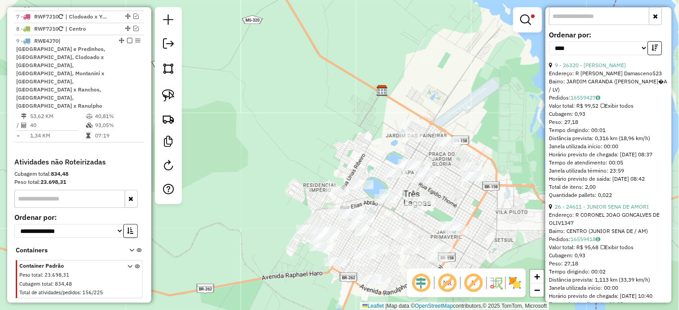
drag, startPoint x: 287, startPoint y: 222, endPoint x: 244, endPoint y: 154, distance: 80.2
click at [244, 154] on div "Rota 9 - Placa RWE4J70 25520 - FRANCINEUDE DA SILVA Limpar filtros Janela de at…" at bounding box center [339, 155] width 679 height 310
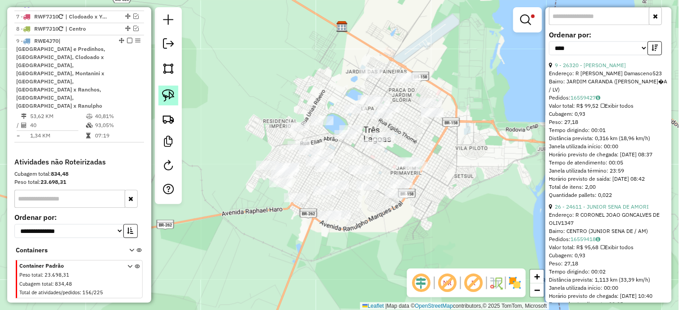
click at [168, 95] on img at bounding box center [168, 95] width 13 height 13
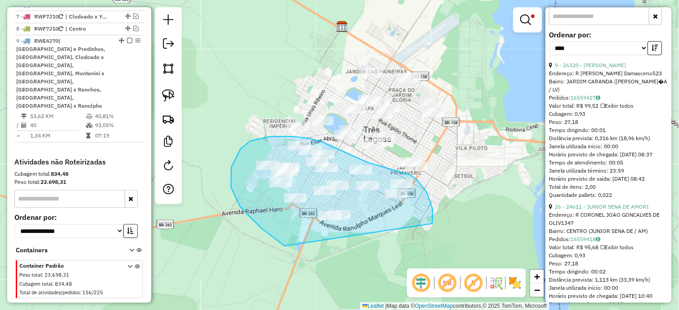
drag, startPoint x: 431, startPoint y: 224, endPoint x: 285, endPoint y: 246, distance: 147.6
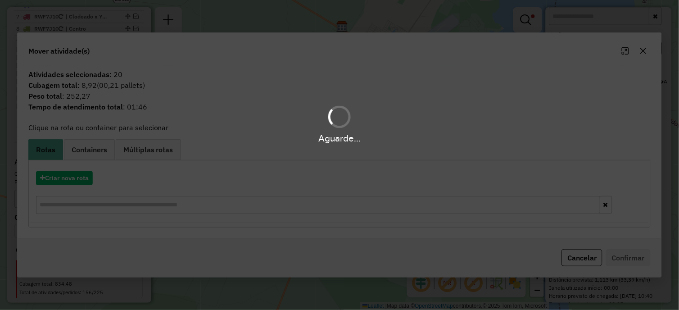
click at [82, 175] on div "Aguarde..." at bounding box center [339, 155] width 679 height 310
click at [82, 175] on hb-app "Aguarde... Pop-up bloqueado! Seu navegador bloqueou automáticamente a abertura …" at bounding box center [339, 155] width 679 height 310
click at [82, 175] on button "Criar nova rota" at bounding box center [64, 178] width 57 height 14
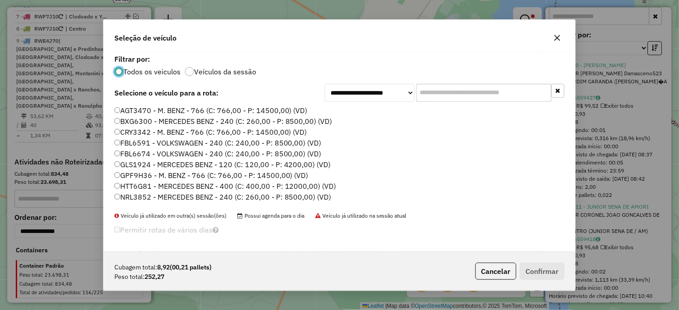
scroll to position [100, 0]
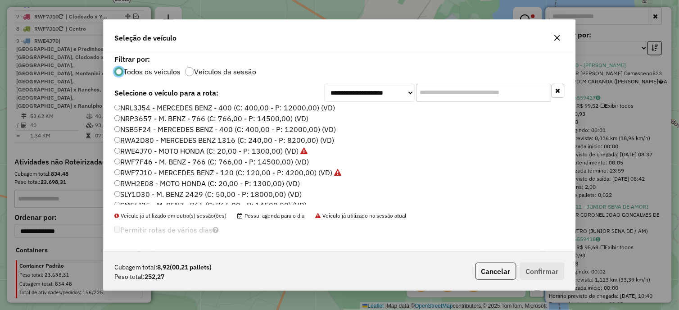
click at [170, 181] on label "RWH2E08 - MOTO HONDA (C: 20,00 - P: 1300,00) (VD)" at bounding box center [207, 183] width 186 height 11
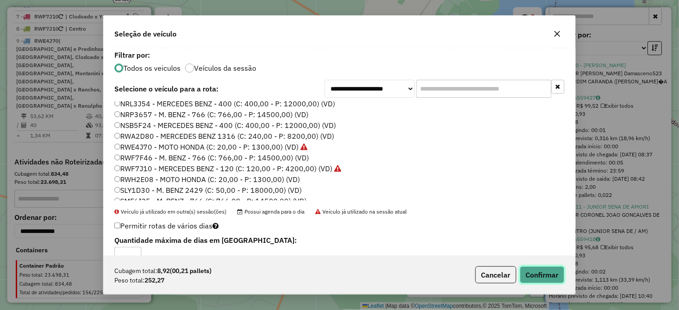
click at [543, 276] on button "Confirmar" at bounding box center [542, 274] width 45 height 17
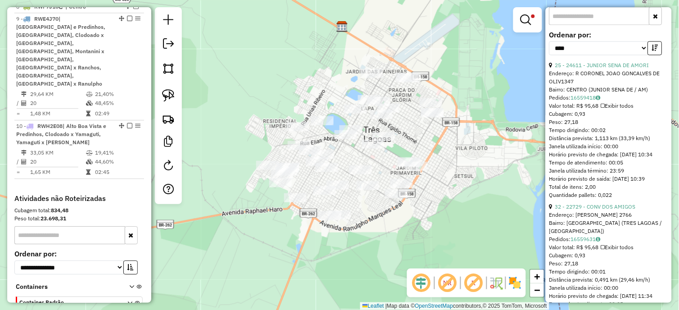
scroll to position [465, 0]
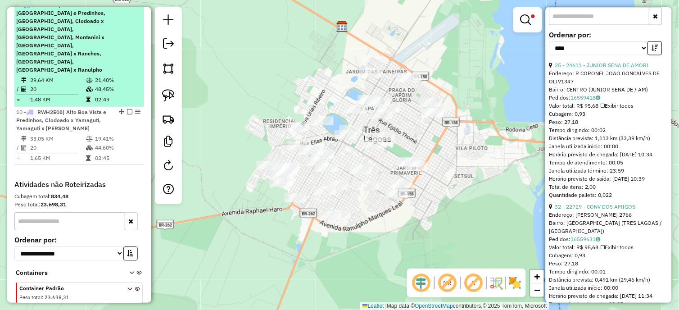
click at [52, 76] on td "29,64 KM" at bounding box center [58, 80] width 56 height 9
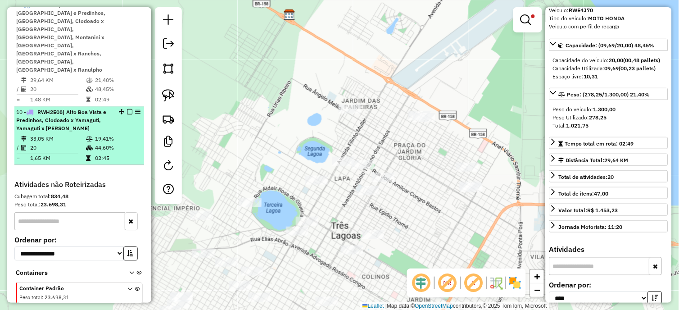
click at [102, 134] on td "19,41%" at bounding box center [117, 138] width 45 height 9
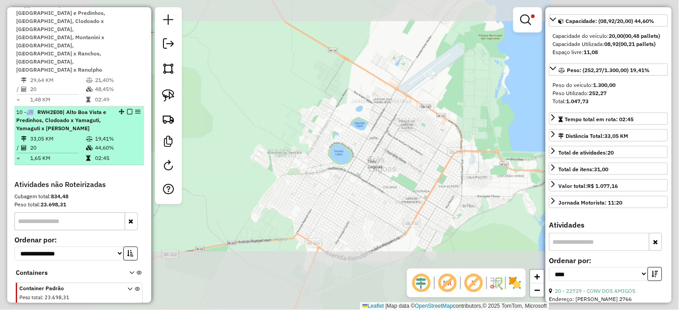
scroll to position [76, 0]
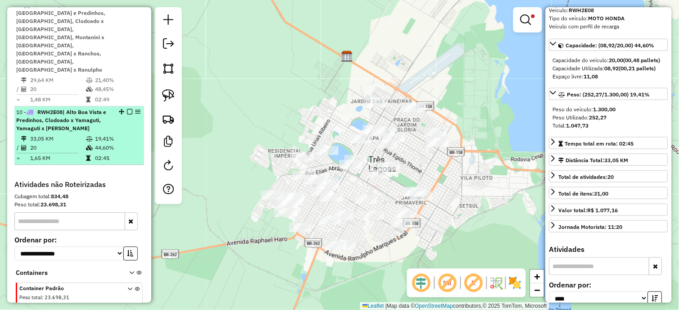
click at [127, 109] on em at bounding box center [129, 111] width 5 height 5
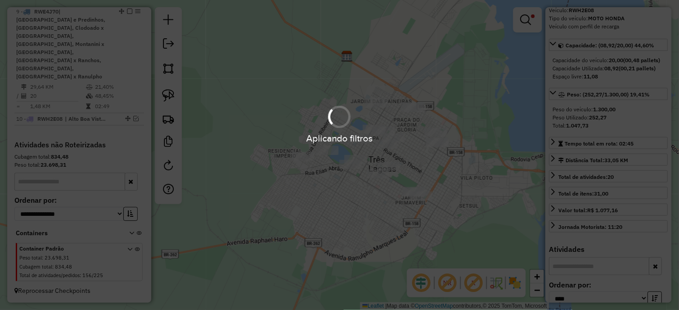
scroll to position [442, 0]
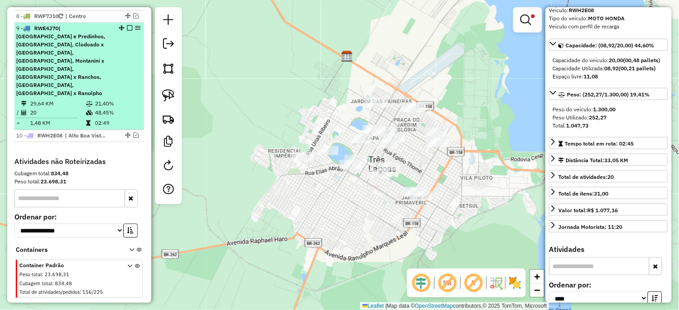
click at [128, 31] on em at bounding box center [129, 27] width 5 height 5
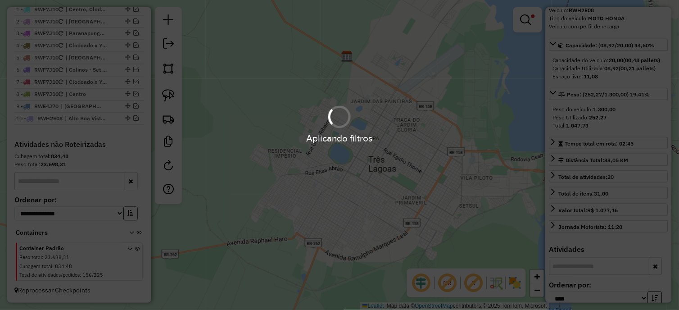
scroll to position [371, 0]
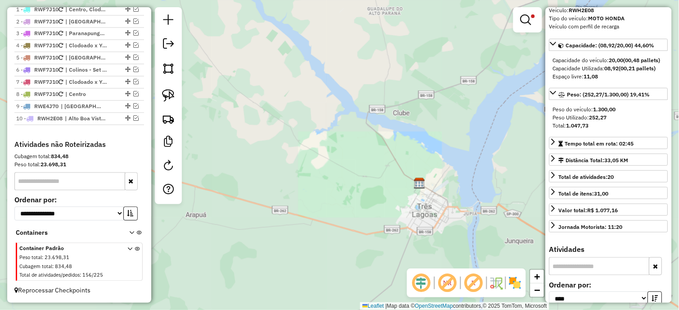
click at [444, 284] on em at bounding box center [448, 283] width 22 height 22
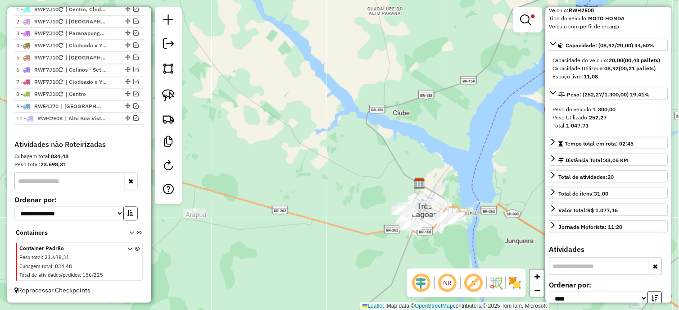
click at [517, 20] on div at bounding box center [527, 19] width 29 height 25
click at [526, 29] on div at bounding box center [527, 19] width 29 height 25
click at [525, 23] on em at bounding box center [526, 19] width 11 height 11
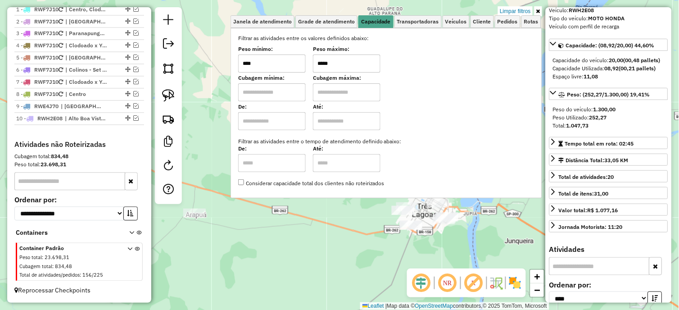
drag, startPoint x: 341, startPoint y: 60, endPoint x: 312, endPoint y: 70, distance: 30.9
click at [312, 70] on div "Peso mínimo: **** Peso máximo: *****" at bounding box center [386, 59] width 296 height 25
type input "****"
click at [374, 271] on div "Janela de atendimento Grade de atendimento Capacidade Transportadoras Veículos …" at bounding box center [339, 155] width 679 height 310
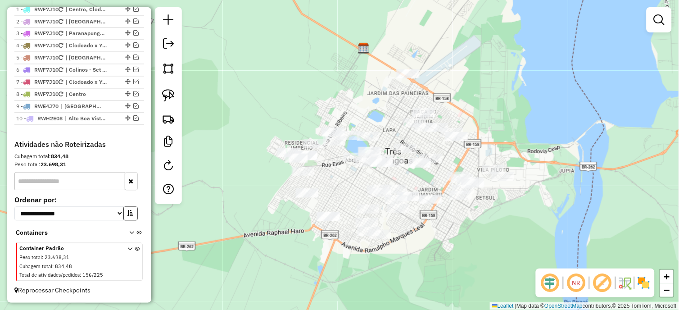
drag, startPoint x: 328, startPoint y: 182, endPoint x: 341, endPoint y: 181, distance: 13.1
click at [341, 181] on div "Janela de atendimento Grade de atendimento Capacidade Transportadoras Veículos …" at bounding box center [339, 155] width 679 height 310
click at [165, 101] on img at bounding box center [168, 95] width 13 height 13
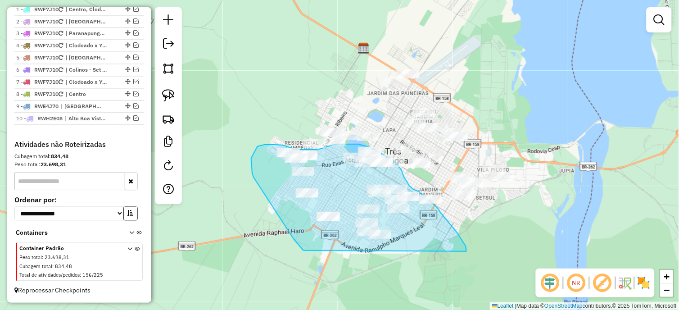
drag, startPoint x: 462, startPoint y: 240, endPoint x: 304, endPoint y: 250, distance: 158.4
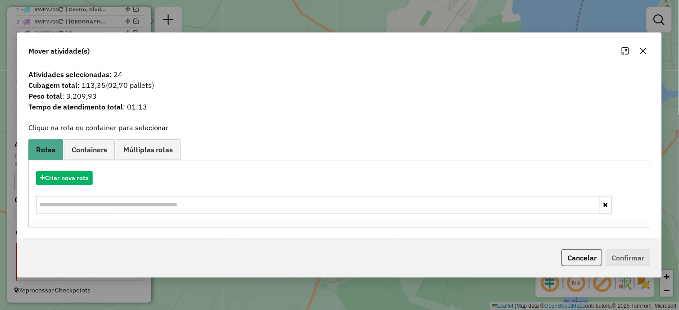
click at [642, 53] on icon "button" at bounding box center [644, 51] width 6 height 6
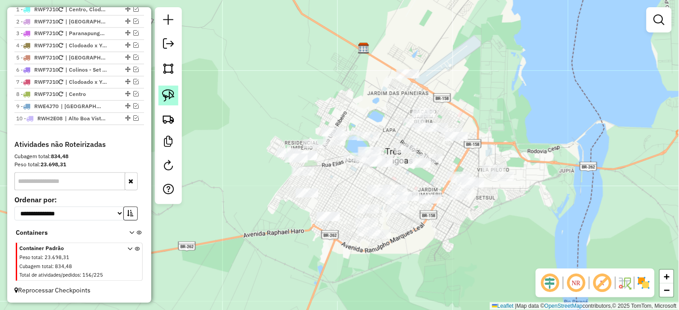
click at [164, 101] on img at bounding box center [168, 95] width 13 height 13
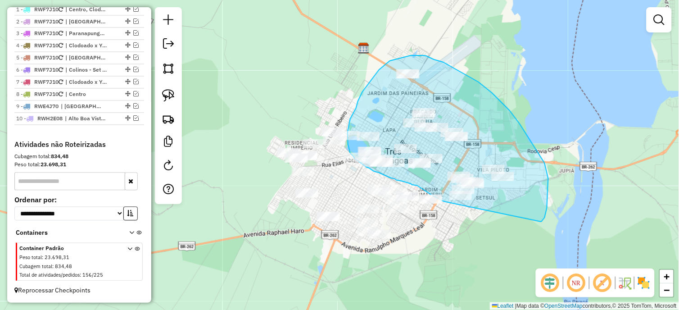
drag, startPoint x: 541, startPoint y: 222, endPoint x: 448, endPoint y: 203, distance: 95.0
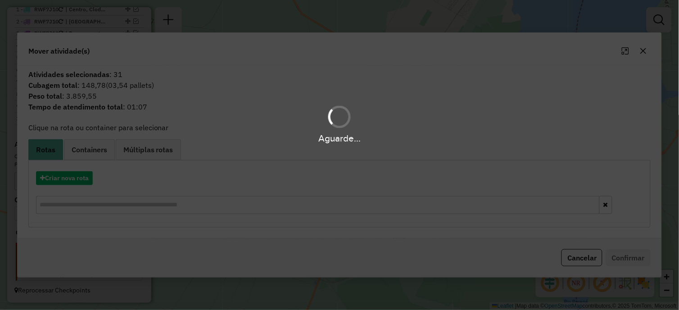
click at [57, 178] on div "Aguarde..." at bounding box center [339, 155] width 679 height 310
click at [57, 178] on hb-app "Aguarde... Pop-up bloqueado! Seu navegador bloqueou automáticamente a abertura …" at bounding box center [339, 155] width 679 height 310
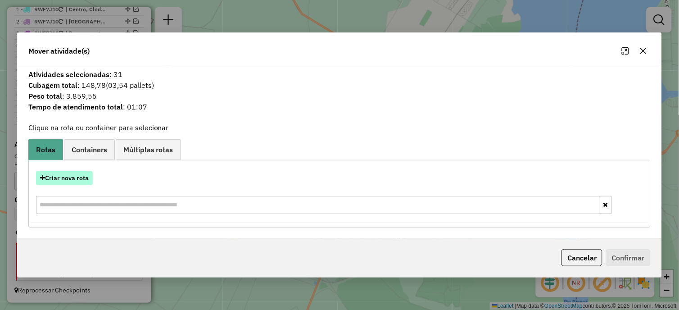
click at [66, 179] on button "Criar nova rota" at bounding box center [64, 178] width 57 height 14
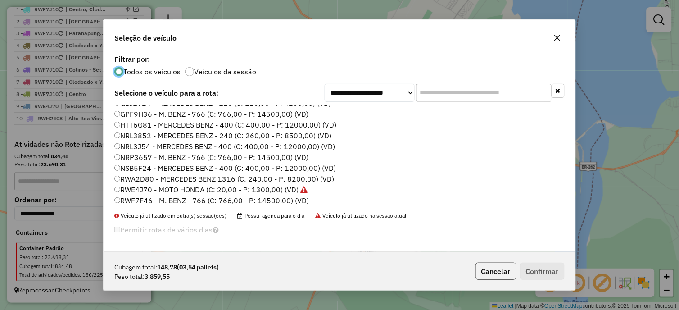
scroll to position [117, 0]
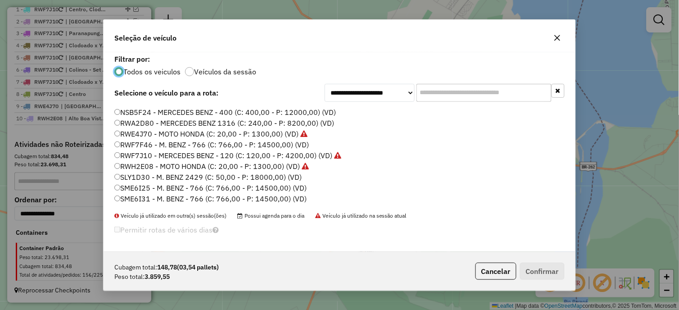
click at [154, 155] on label "RWF7J10 - MERCEDES BENZ - 120 (C: 120,00 - P: 4200,00) (VD)" at bounding box center [227, 155] width 227 height 11
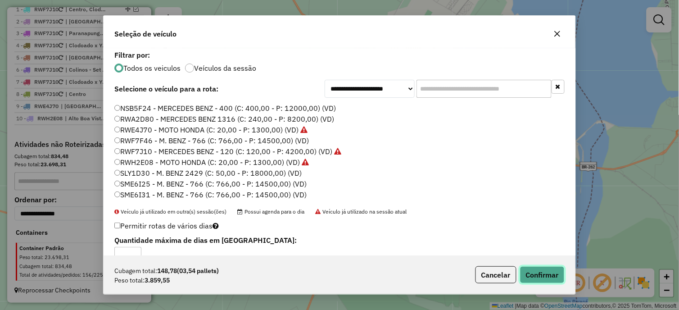
click at [542, 276] on button "Confirmar" at bounding box center [542, 274] width 45 height 17
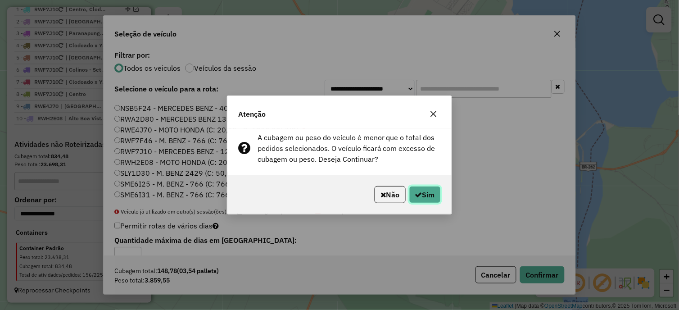
click at [413, 198] on button "Sim" at bounding box center [425, 194] width 32 height 17
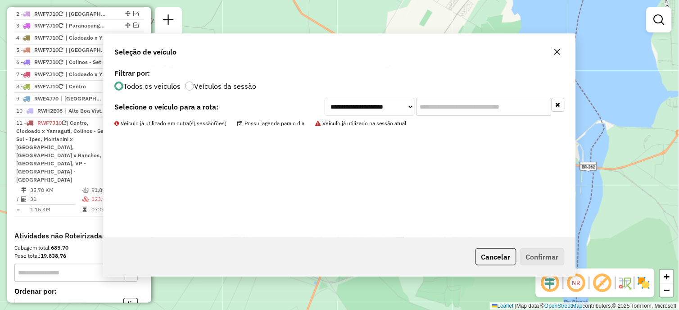
scroll to position [446, 0]
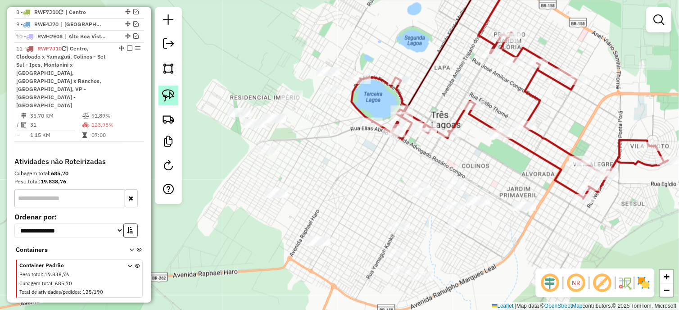
click at [170, 93] on img at bounding box center [168, 95] width 13 height 13
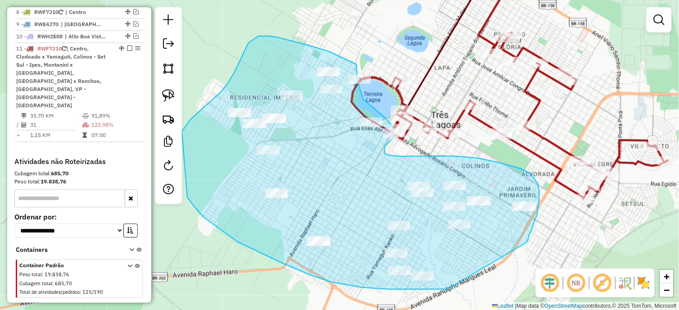
drag, startPoint x: 527, startPoint y: 242, endPoint x: 448, endPoint y: 289, distance: 92.1
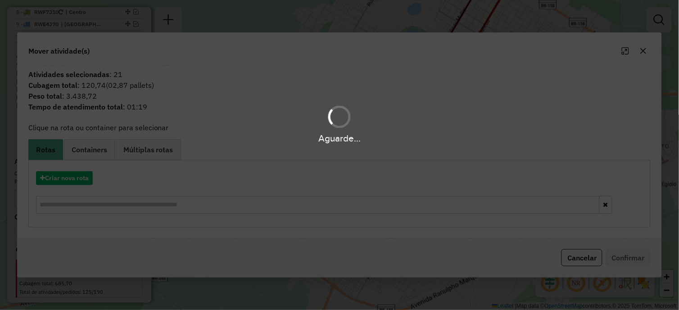
click at [73, 176] on div "Aguarde..." at bounding box center [339, 155] width 679 height 310
click at [73, 176] on hb-app "Aguarde... Pop-up bloqueado! Seu navegador bloqueou automáticamente a abertura …" at bounding box center [339, 155] width 679 height 310
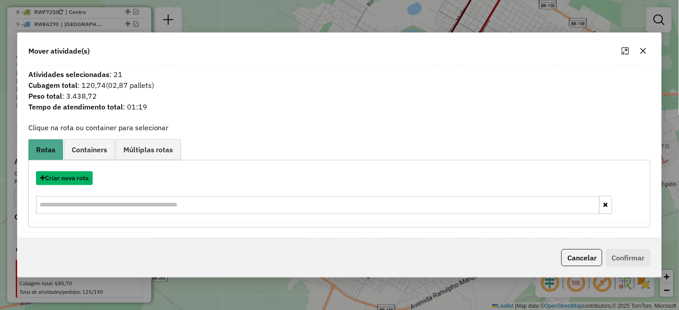
click at [73, 176] on button "Criar nova rota" at bounding box center [64, 178] width 57 height 14
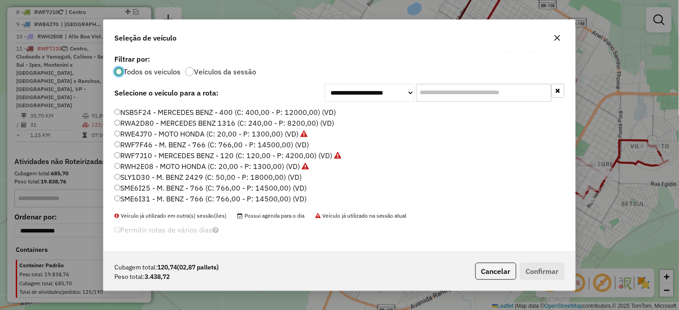
scroll to position [68, 0]
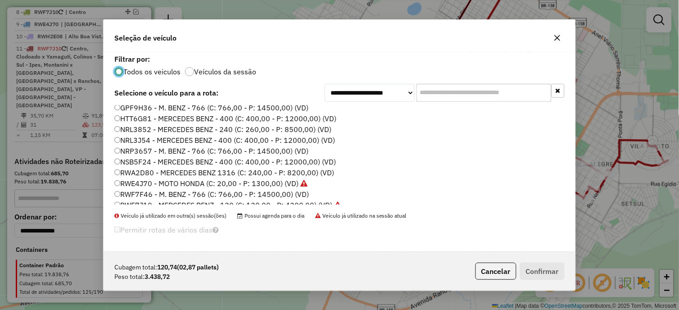
click at [155, 140] on label "NRL3J54 - MERCEDES BENZ - 400 (C: 400,00 - P: 12000,00) (VD)" at bounding box center [224, 140] width 221 height 11
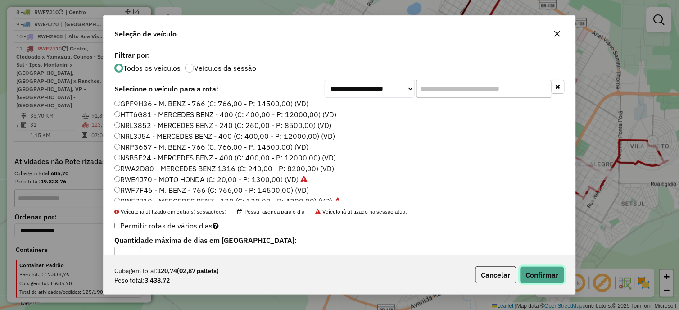
click at [547, 269] on button "Confirmar" at bounding box center [542, 274] width 45 height 17
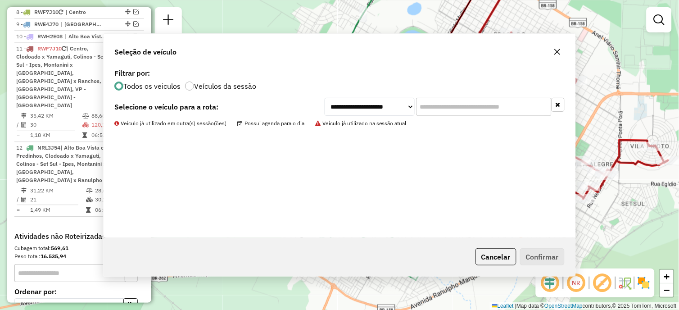
scroll to position [465, 0]
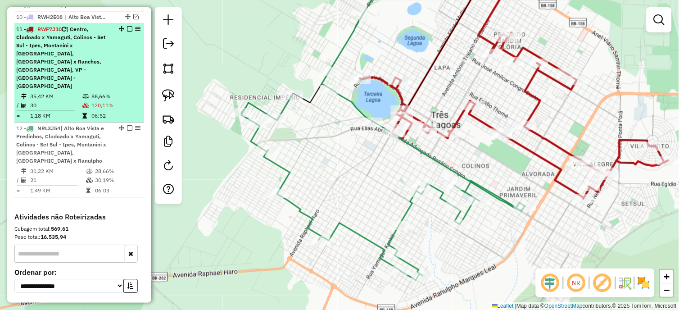
drag, startPoint x: 70, startPoint y: 70, endPoint x: 75, endPoint y: 77, distance: 8.7
click at [70, 70] on span "| Centro, Clodoado x Yamaguti, Colinos - Set Sul - Ipes, Montanini x [GEOGRAPHI…" at bounding box center [60, 57] width 89 height 63
select select "*********"
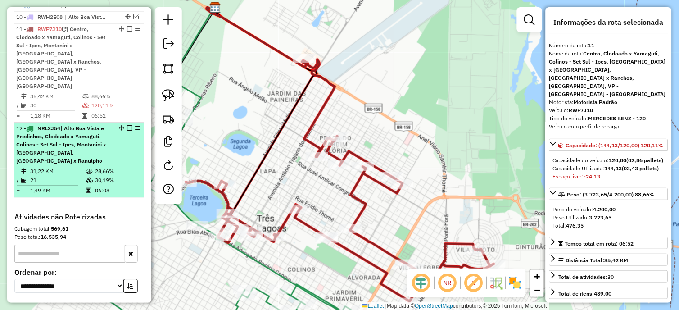
click at [86, 167] on td at bounding box center [90, 171] width 9 height 9
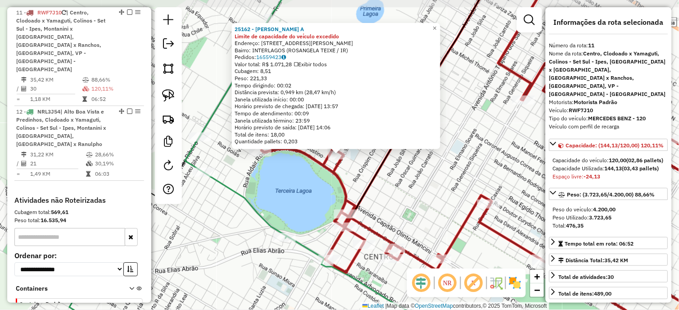
scroll to position [489, 0]
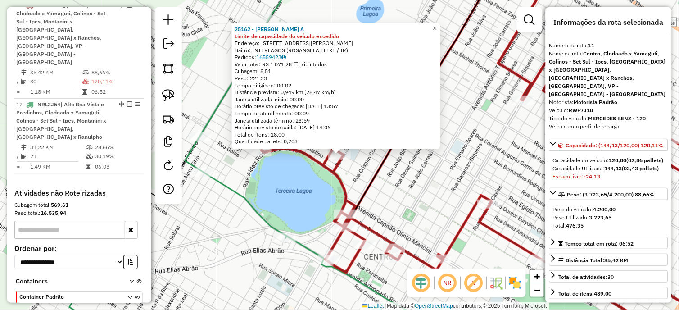
drag, startPoint x: 296, startPoint y: 199, endPoint x: 286, endPoint y: 183, distance: 19.2
click at [295, 198] on div "25162 - [PERSON_NAME] A Limite de capacidade do veículo excedido Endereço: [STR…" at bounding box center [339, 155] width 679 height 310
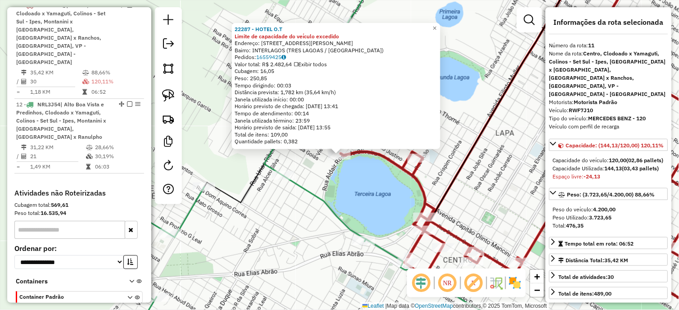
click at [304, 196] on div "22287 - HOTEL O.T Limite de capacidade do veículo excedido Endereço: AV [PERSON…" at bounding box center [339, 155] width 679 height 310
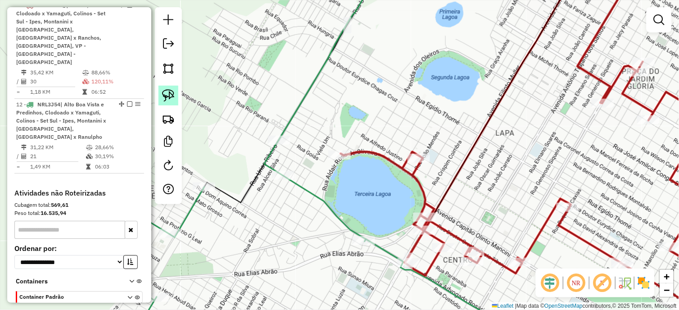
click at [168, 91] on img at bounding box center [168, 95] width 13 height 13
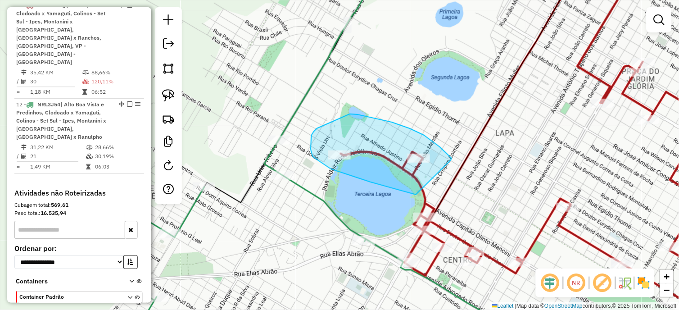
drag, startPoint x: 451, startPoint y: 160, endPoint x: 416, endPoint y: 195, distance: 49.4
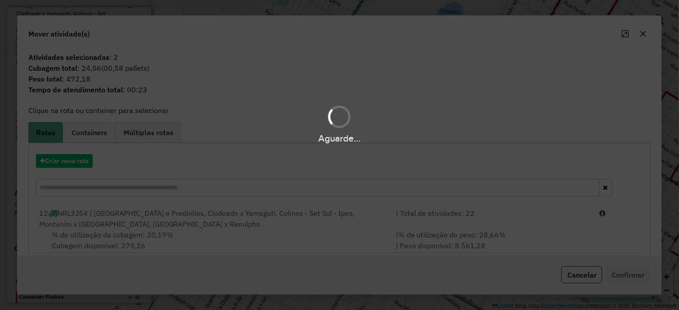
click at [131, 233] on div "Aguarde..." at bounding box center [339, 155] width 679 height 310
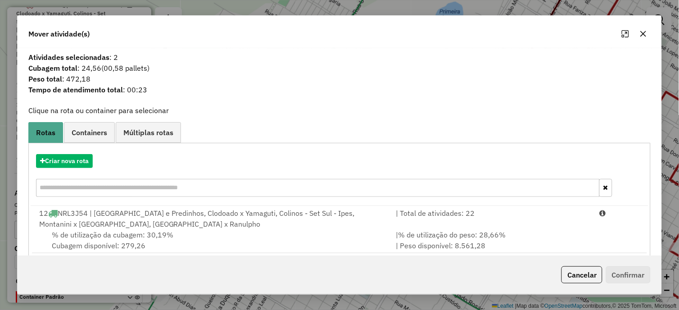
click at [131, 233] on span "% de utilização da cubagem: 30,19%" at bounding box center [113, 234] width 122 height 9
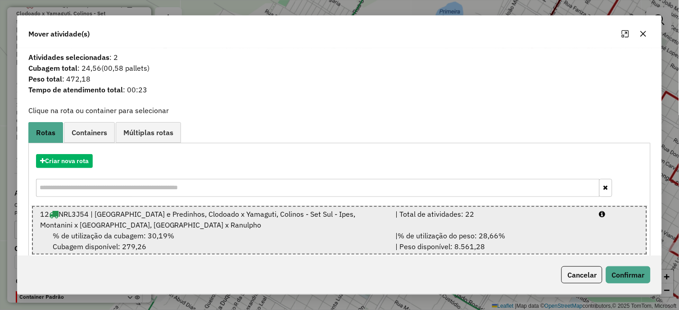
click at [131, 233] on span "% de utilização da cubagem: 30,19%" at bounding box center [114, 235] width 122 height 9
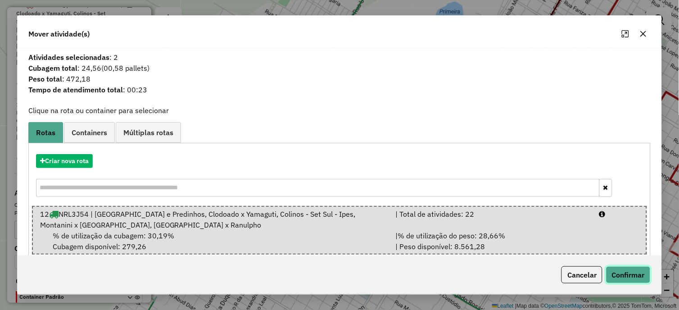
click at [618, 275] on button "Confirmar" at bounding box center [628, 274] width 45 height 17
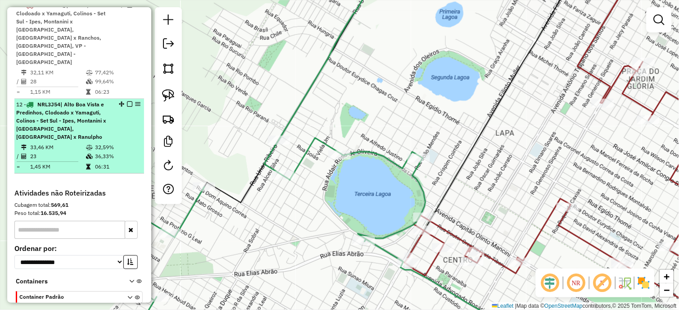
click at [33, 162] on td "1,45 KM" at bounding box center [58, 166] width 56 height 9
select select "*********"
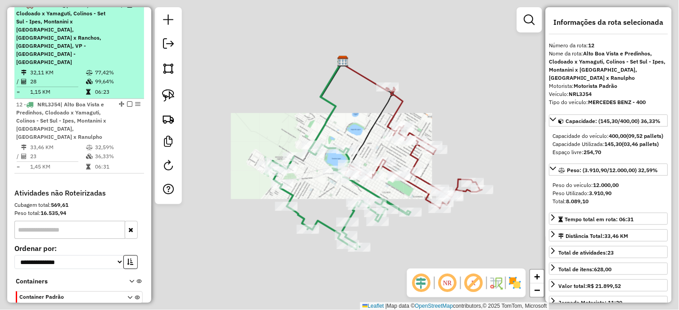
click at [67, 42] on span "| Centro, Clodoado x Yamaguti, Colinos - Set Sul - Ipes, Montanini x [GEOGRAPHI…" at bounding box center [60, 33] width 89 height 63
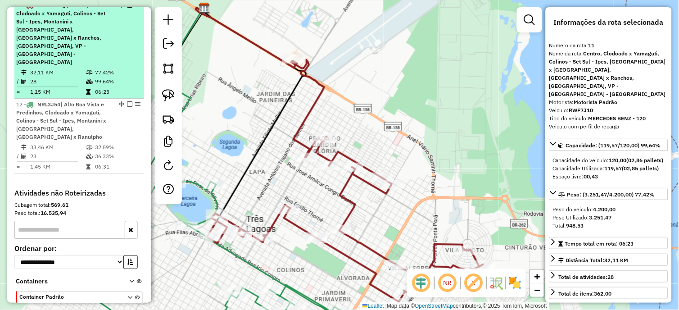
click at [127, 8] on em at bounding box center [129, 4] width 5 height 5
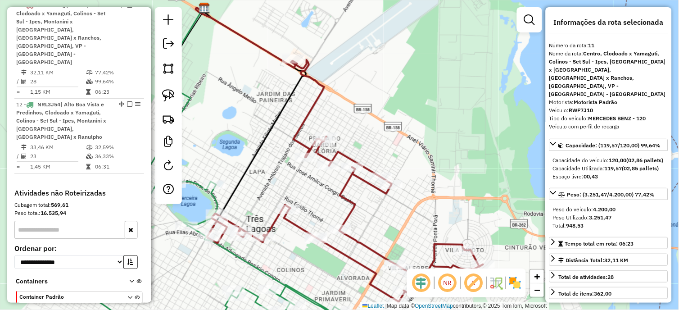
scroll to position [458, 0]
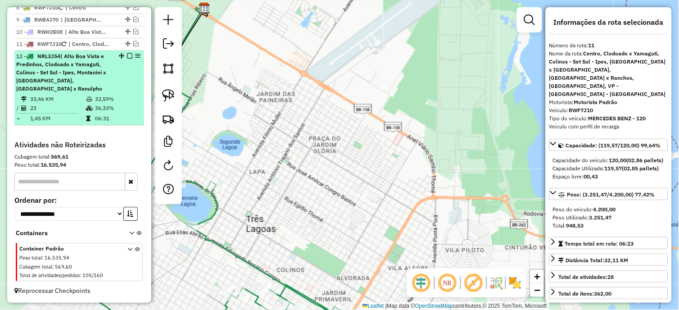
click at [127, 59] on div "12 - NRL3J54 | [GEOGRAPHIC_DATA] e Predinhos, Clodoado x Yamaguti, Colinos - Se…" at bounding box center [79, 72] width 126 height 41
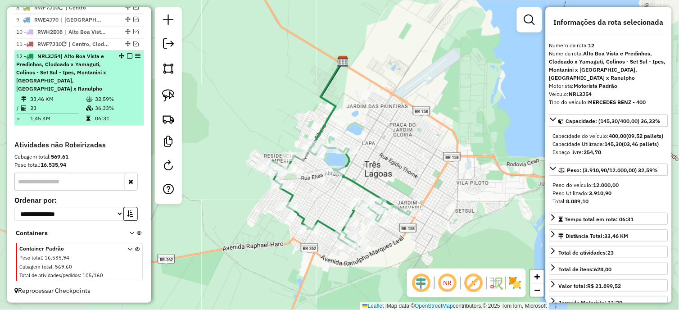
click at [127, 55] on em at bounding box center [129, 55] width 5 height 5
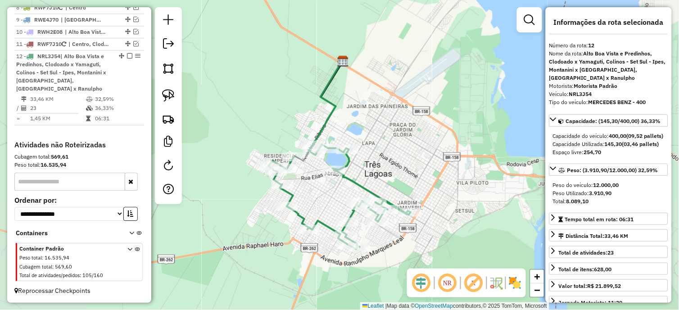
scroll to position [395, 0]
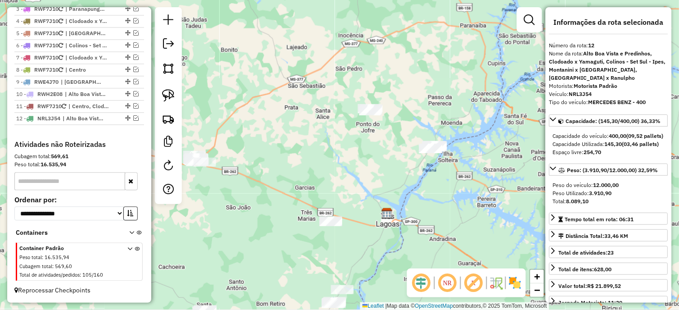
drag, startPoint x: 381, startPoint y: 147, endPoint x: 331, endPoint y: 199, distance: 72.0
click at [331, 199] on div "Janela de atendimento Grade de atendimento Capacidade Transportadoras Veículos …" at bounding box center [339, 155] width 679 height 310
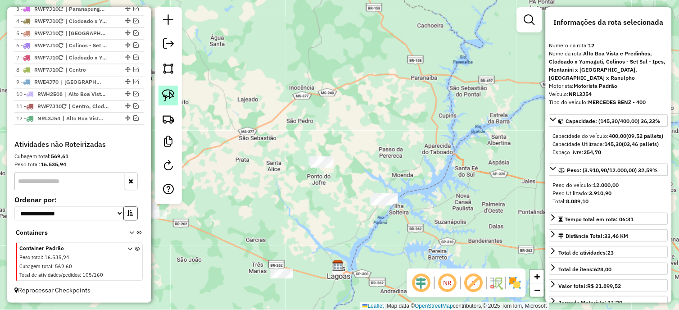
click at [172, 95] on img at bounding box center [168, 95] width 13 height 13
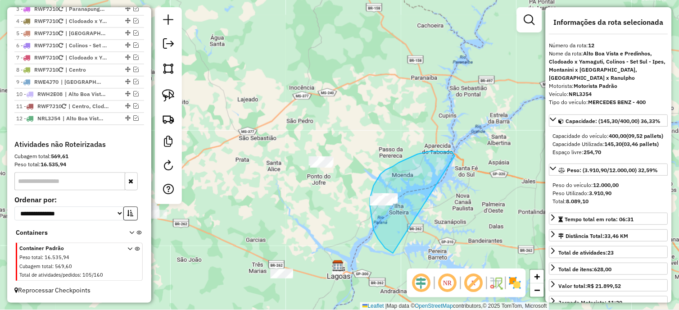
drag, startPoint x: 455, startPoint y: 156, endPoint x: 393, endPoint y: 253, distance: 115.4
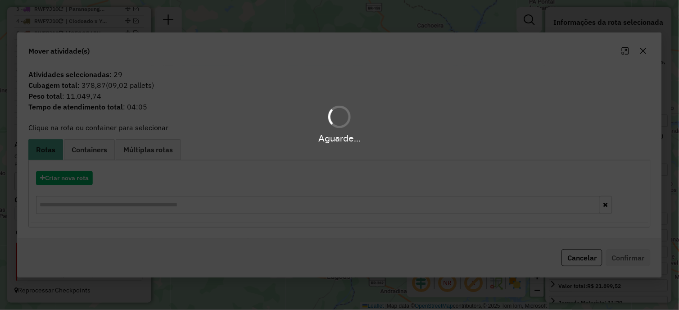
click at [80, 178] on div "Aguarde..." at bounding box center [339, 155] width 679 height 310
click at [80, 178] on button "Criar nova rota" at bounding box center [64, 178] width 57 height 14
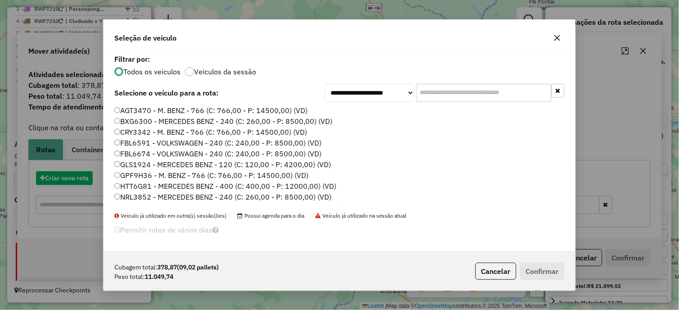
click at [80, 178] on div "**********" at bounding box center [339, 155] width 679 height 310
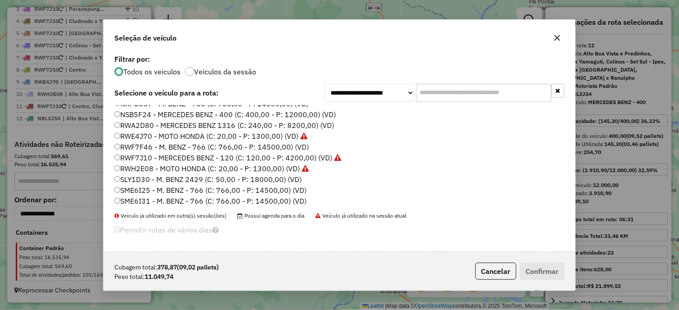
scroll to position [117, 0]
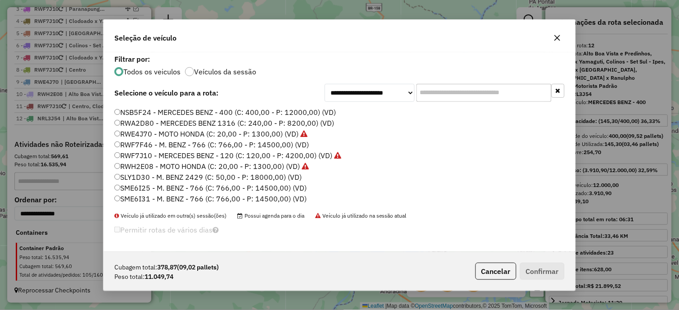
click at [150, 113] on label "NSB5F24 - MERCEDES BENZ - 400 (C: 400,00 - P: 12000,00) (VD)" at bounding box center [225, 112] width 222 height 11
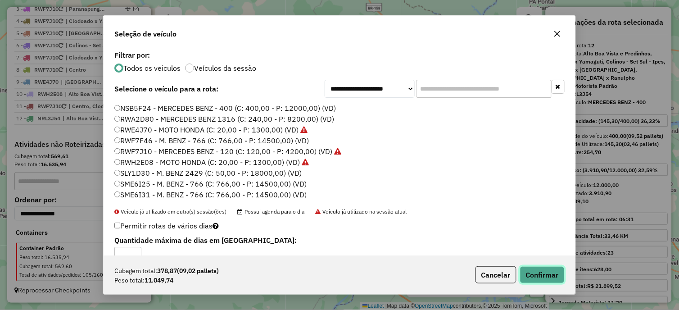
click at [555, 282] on button "Confirmar" at bounding box center [542, 274] width 45 height 17
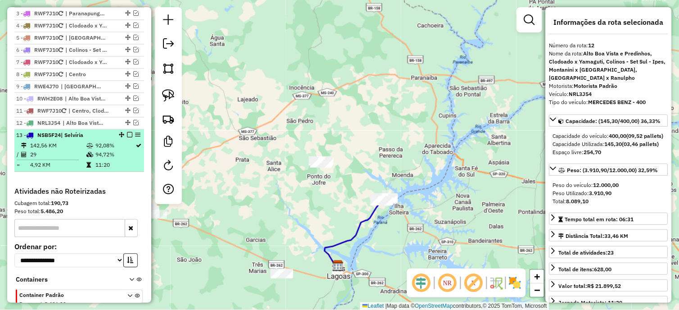
scroll to position [287, 0]
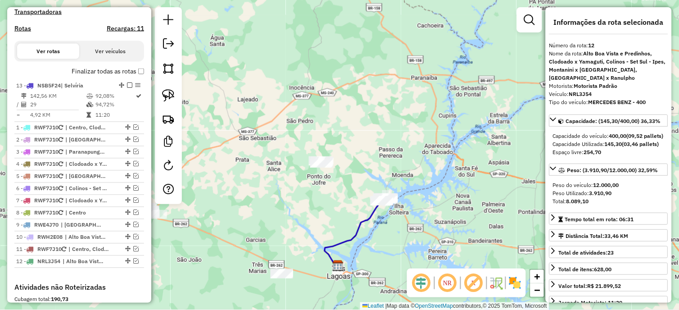
drag, startPoint x: 116, startPoint y: 237, endPoint x: 96, endPoint y: 82, distance: 156.2
click at [175, 99] on link at bounding box center [169, 96] width 20 height 20
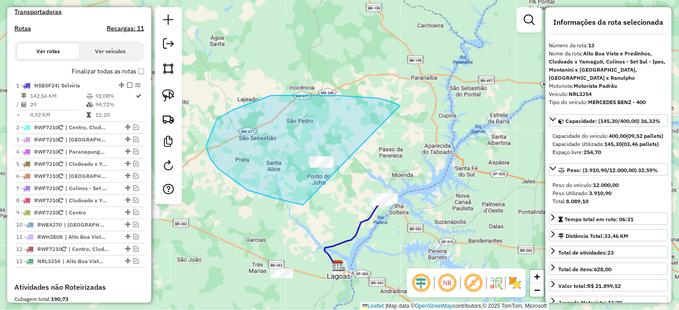
drag, startPoint x: 398, startPoint y: 104, endPoint x: 305, endPoint y: 205, distance: 136.7
click at [305, 205] on div "Janela de atendimento Grade de atendimento Capacidade Transportadoras Veículos …" at bounding box center [339, 155] width 679 height 310
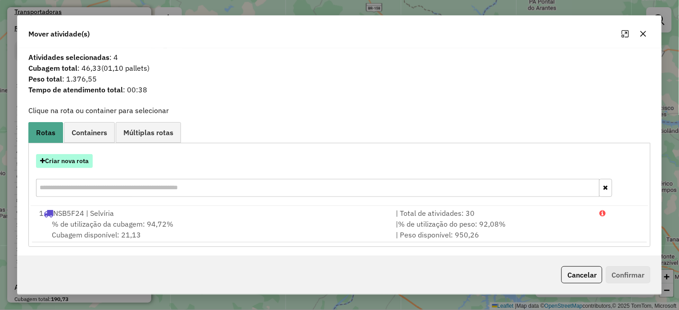
click at [79, 163] on button "Criar nova rota" at bounding box center [64, 161] width 57 height 14
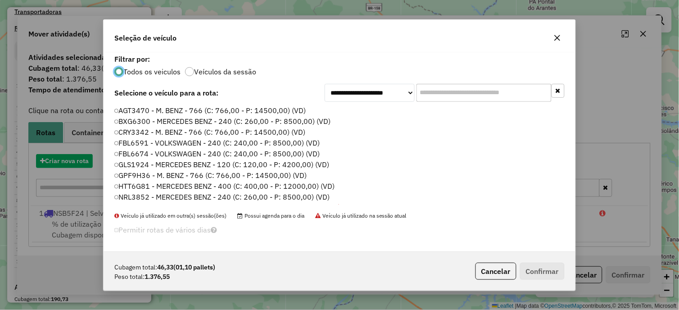
scroll to position [5, 2]
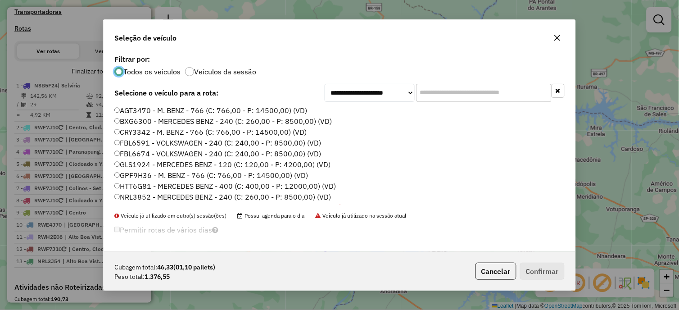
click at [167, 150] on label "FBL6674 - VOLKSWAGEN - 240 (C: 240,00 - P: 8500,00) (VD)" at bounding box center [217, 153] width 207 height 11
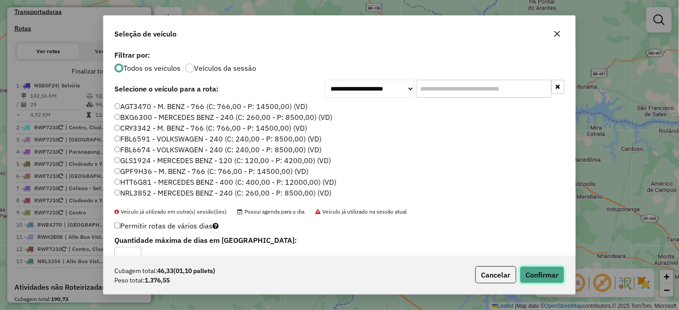
click at [555, 271] on button "Confirmar" at bounding box center [542, 274] width 45 height 17
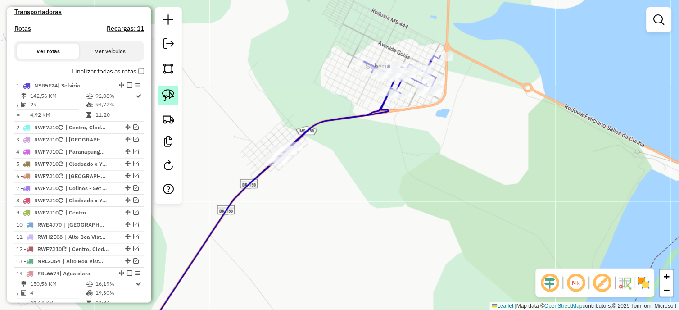
click at [173, 96] on img at bounding box center [168, 95] width 13 height 13
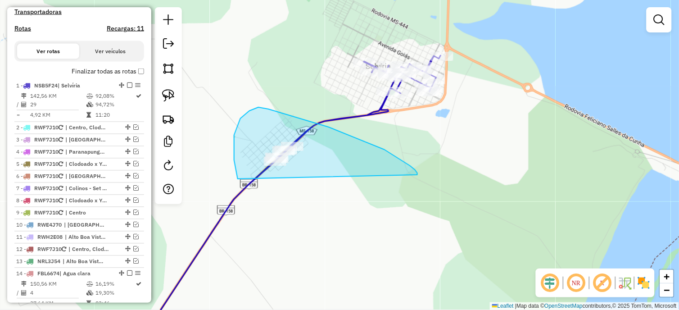
drag, startPoint x: 417, startPoint y: 175, endPoint x: 251, endPoint y: 210, distance: 169.8
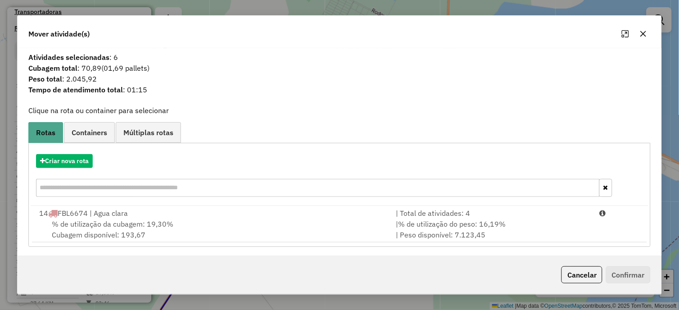
click at [210, 222] on hb-app "Aguarde... Pop-up bloqueado! Seu navegador bloqueou automáticamente a abertura …" at bounding box center [339, 155] width 679 height 310
click at [210, 222] on div "% de utilização da cubagem: 19,30% Cubagem disponível: 193,67" at bounding box center [212, 229] width 357 height 22
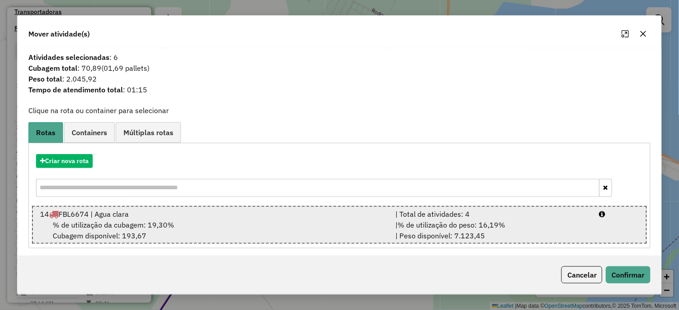
click at [210, 222] on div "% de utilização da cubagem: 19,30% Cubagem disponível: 193,67" at bounding box center [213, 230] width 356 height 22
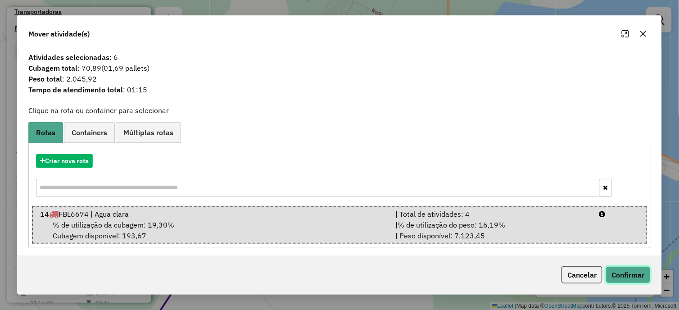
click at [625, 278] on button "Confirmar" at bounding box center [628, 274] width 45 height 17
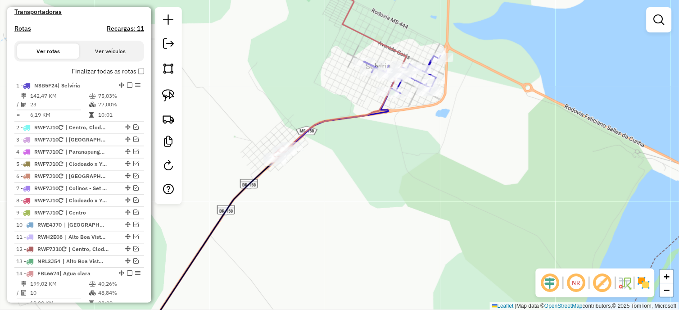
click at [272, 152] on icon at bounding box center [339, 66] width 135 height 194
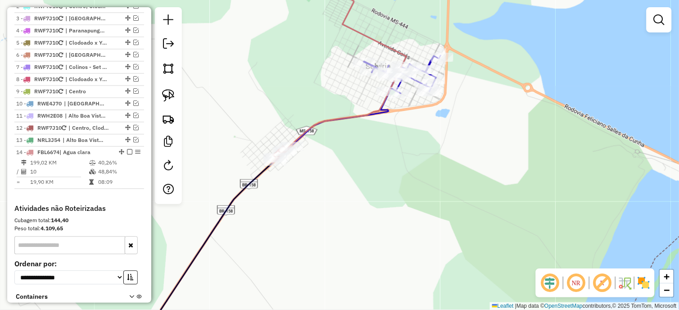
select select "*********"
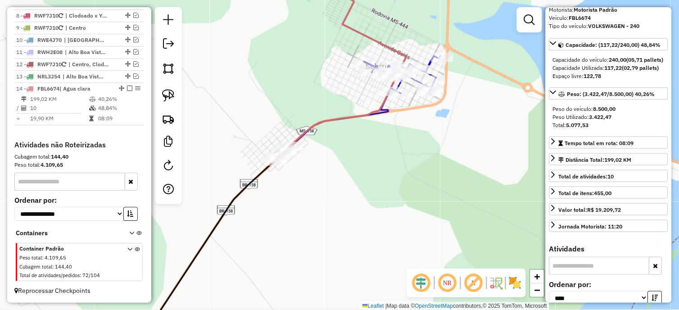
scroll to position [100, 0]
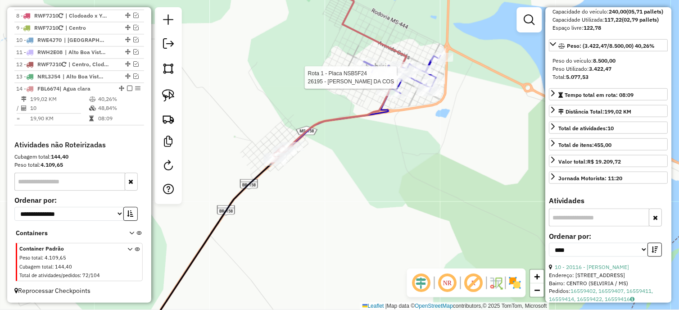
click at [408, 82] on div at bounding box center [400, 77] width 23 height 9
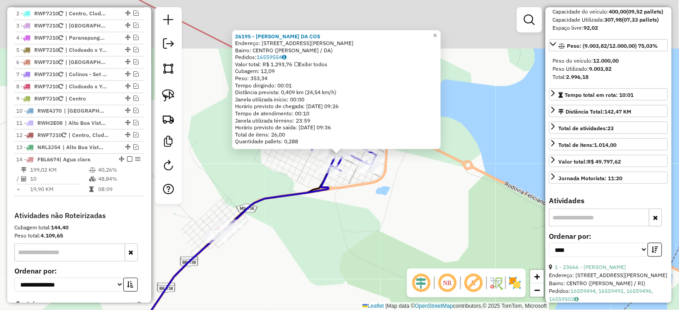
scroll to position [367, 0]
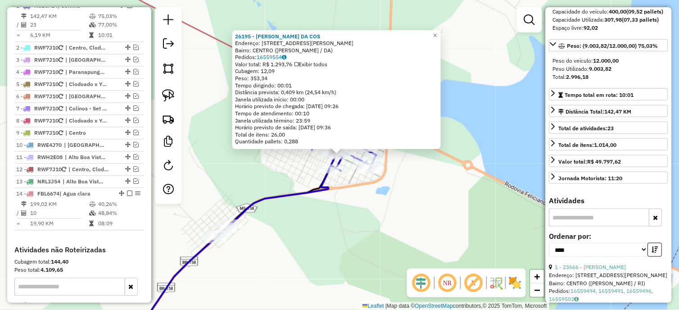
click at [403, 197] on div "26195 - [PERSON_NAME] DA COS Endereço: [STREET_ADDRESS][PERSON_NAME] Bairro: CE…" at bounding box center [339, 155] width 679 height 310
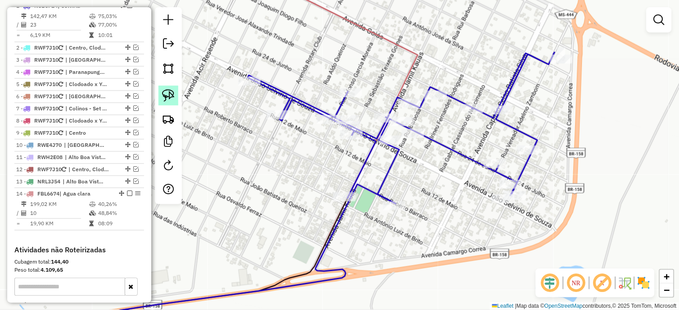
click at [172, 91] on img at bounding box center [168, 95] width 13 height 13
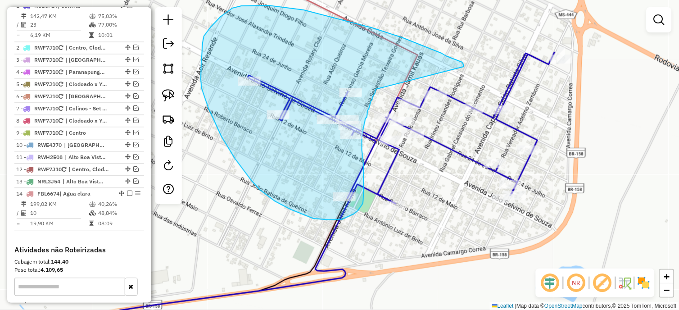
drag, startPoint x: 464, startPoint y: 67, endPoint x: 376, endPoint y: 89, distance: 90.7
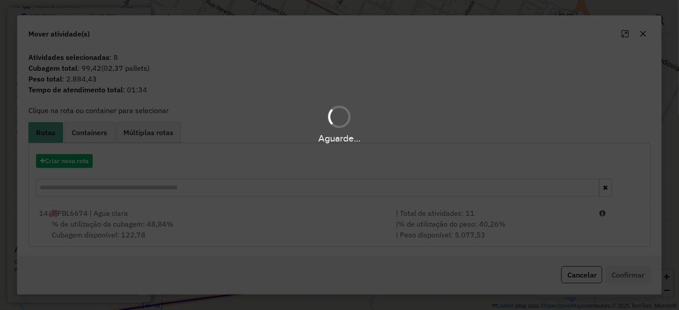
click at [181, 236] on div "Aguarde..." at bounding box center [339, 155] width 679 height 310
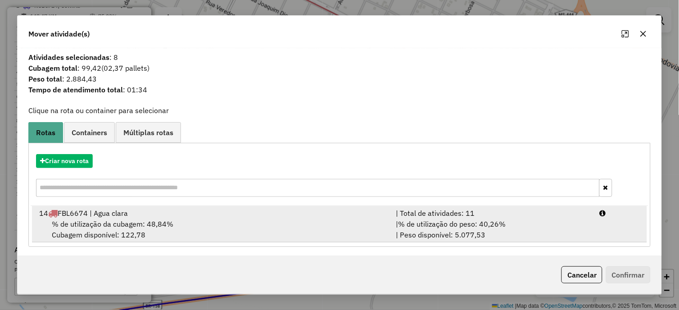
click at [213, 223] on div "% de utilização da cubagem: 48,84% Cubagem disponível: 122,78" at bounding box center [212, 229] width 357 height 22
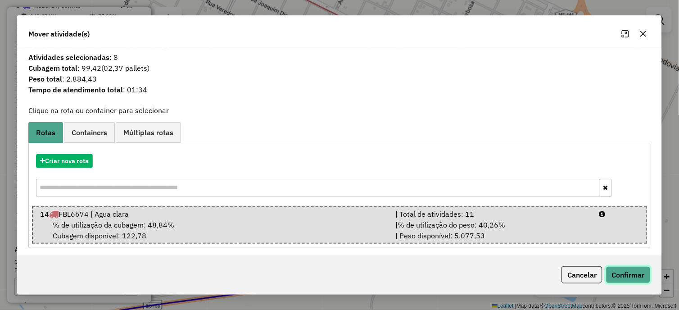
click at [621, 269] on button "Confirmar" at bounding box center [628, 274] width 45 height 17
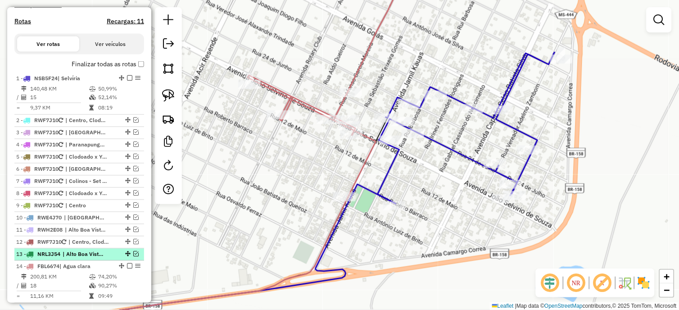
scroll to position [317, 0]
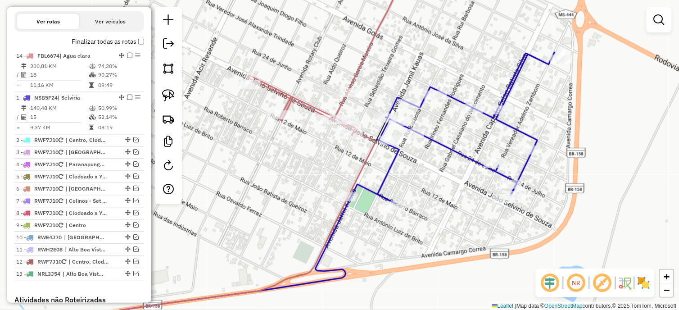
drag, startPoint x: 118, startPoint y: 251, endPoint x: 94, endPoint y: 66, distance: 186.3
click at [80, 113] on td "140,48 KM" at bounding box center [59, 108] width 59 height 9
select select "*********"
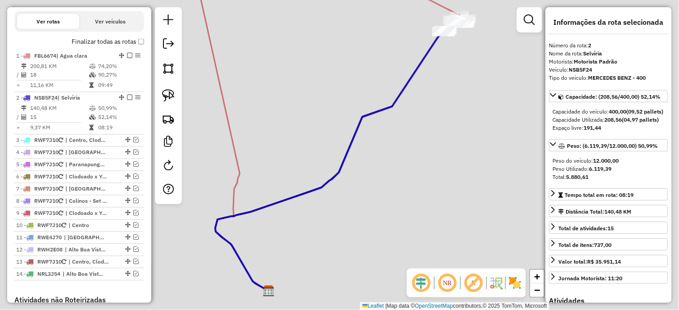
click at [80, 113] on td "140,48 KM" at bounding box center [59, 108] width 59 height 9
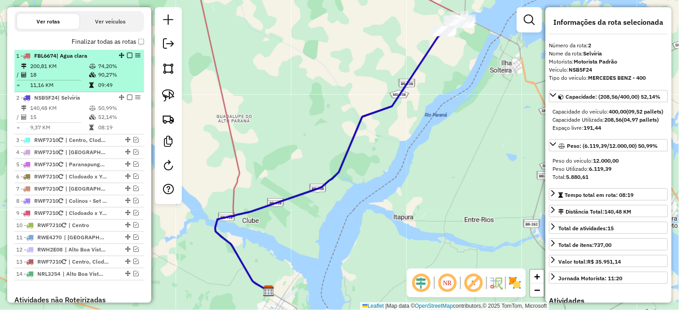
click at [82, 71] on td "200,81 KM" at bounding box center [59, 66] width 59 height 9
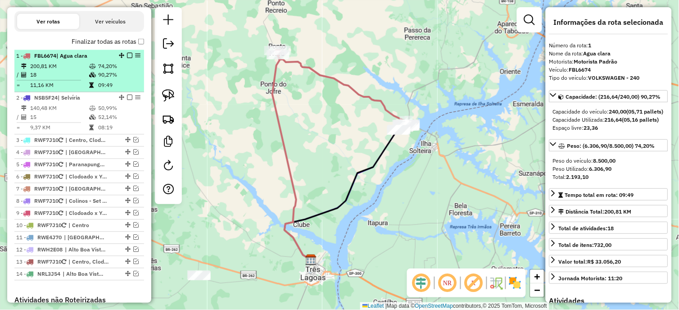
click at [84, 79] on td "18" at bounding box center [59, 75] width 59 height 9
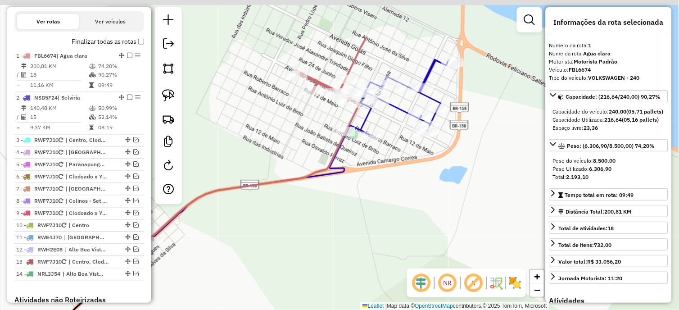
drag, startPoint x: 385, startPoint y: 63, endPoint x: 381, endPoint y: 131, distance: 67.7
click at [384, 131] on div "Janela de atendimento Grade de atendimento Capacidade Transportadoras Veículos …" at bounding box center [339, 155] width 679 height 310
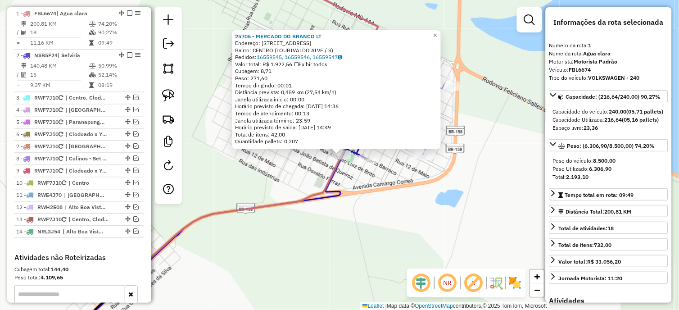
scroll to position [367, 0]
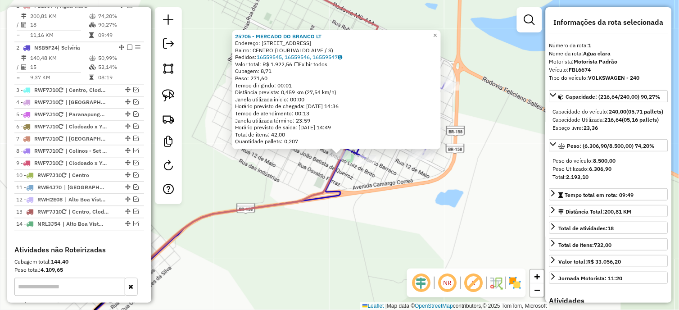
click at [390, 195] on div "25705 - MERCADO DO BRANCO LT Endereço: AV [STREET_ADDRESS][PERSON_NAME] Bairro:…" at bounding box center [339, 155] width 679 height 310
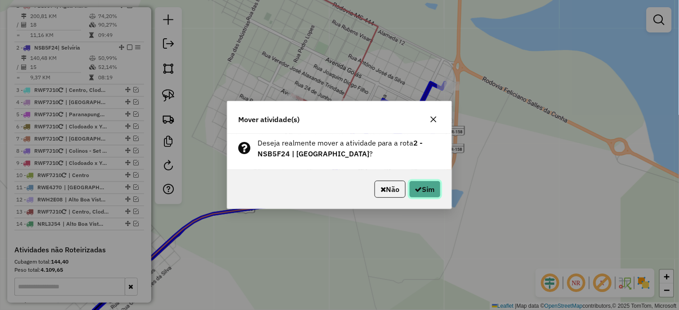
click at [416, 185] on button "Sim" at bounding box center [425, 189] width 32 height 17
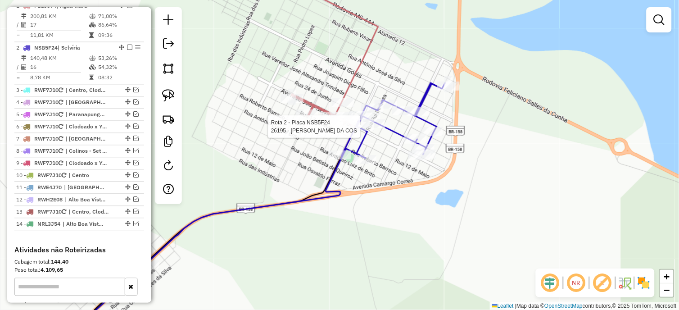
select select "*********"
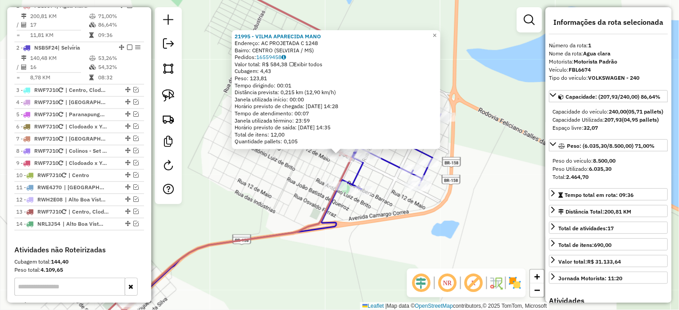
click at [311, 163] on div "21995 - VILMA APARECIDA MANO Endereço: AC PROJETADA C 1248 Bairro: CENTRO ([GEO…" at bounding box center [339, 155] width 679 height 310
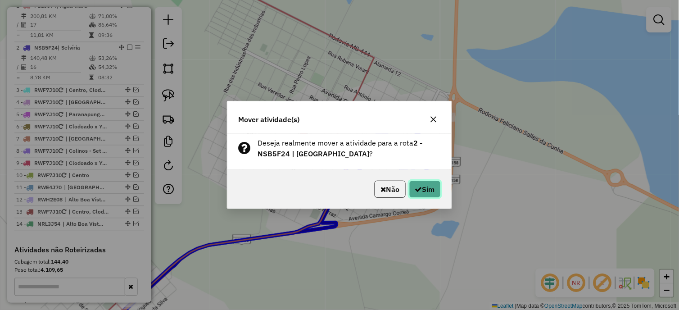
click at [419, 188] on icon "button" at bounding box center [418, 189] width 7 height 7
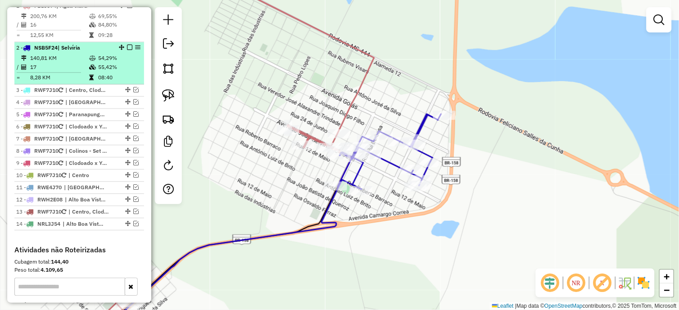
click at [28, 60] on li "2 - NSB5F24 | Selvíria 140,81 KM 54,29% / 17 55,42% = 8,28 KM 08:40" at bounding box center [79, 63] width 130 height 42
select select "*********"
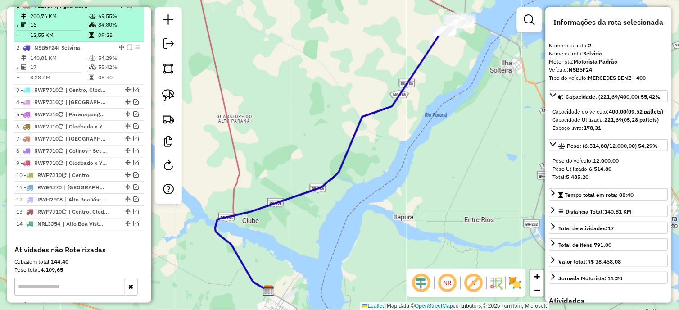
click at [89, 38] on icon at bounding box center [91, 35] width 5 height 5
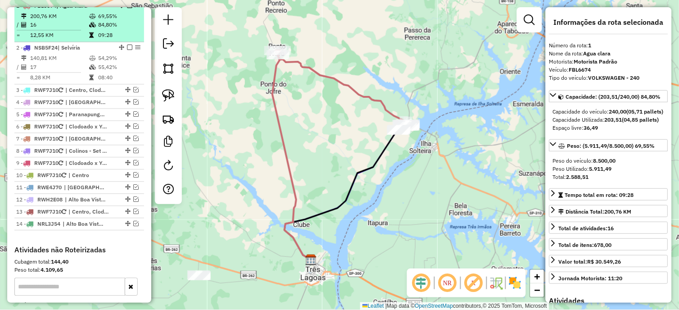
click at [127, 8] on em at bounding box center [129, 5] width 5 height 5
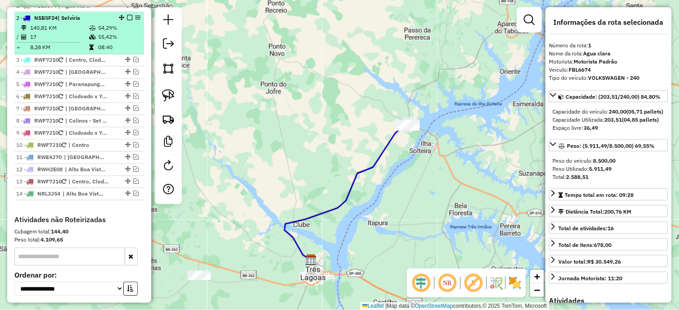
click at [127, 20] on em at bounding box center [129, 17] width 5 height 5
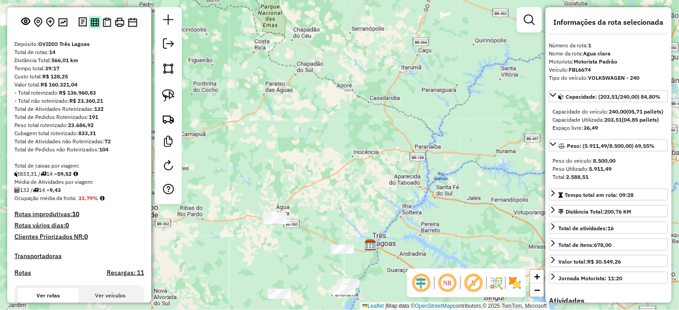
scroll to position [0, 0]
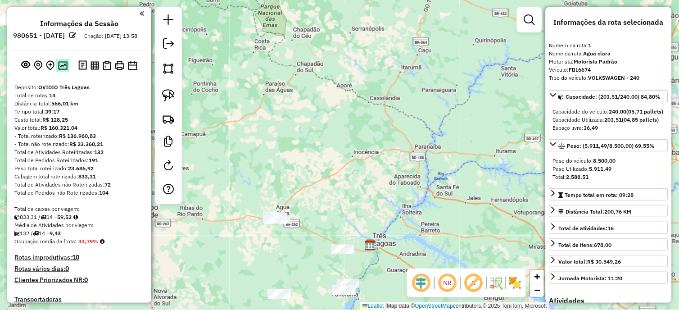
click at [61, 70] on img at bounding box center [62, 65] width 9 height 9
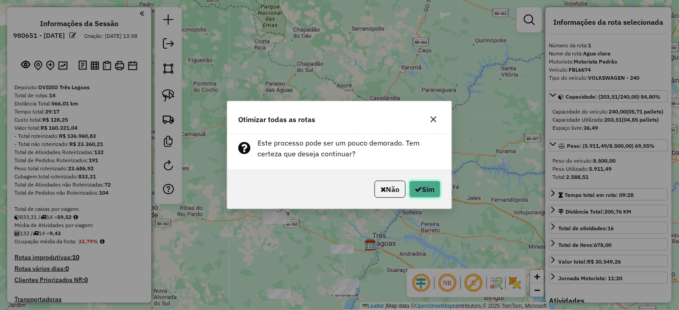
click at [429, 188] on button "Sim" at bounding box center [425, 189] width 32 height 17
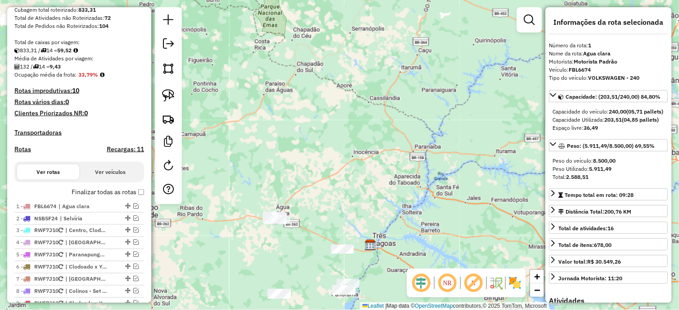
scroll to position [367, 0]
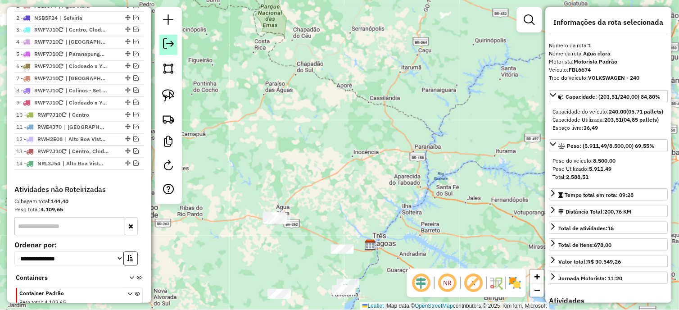
click at [168, 51] on link at bounding box center [168, 45] width 18 height 20
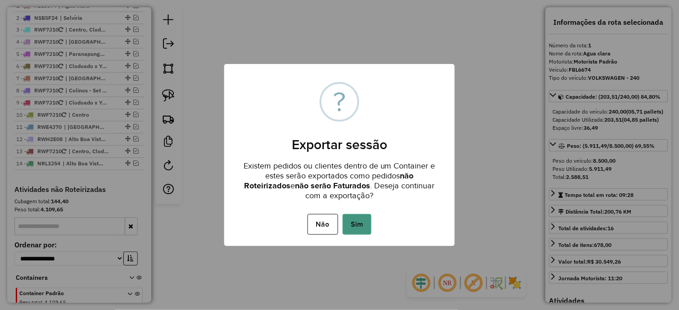
click at [361, 225] on button "Sim" at bounding box center [357, 224] width 29 height 21
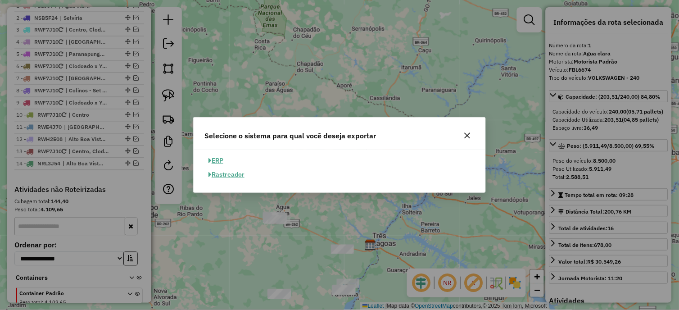
click at [222, 159] on button "ERP" at bounding box center [215, 161] width 23 height 14
select select "**"
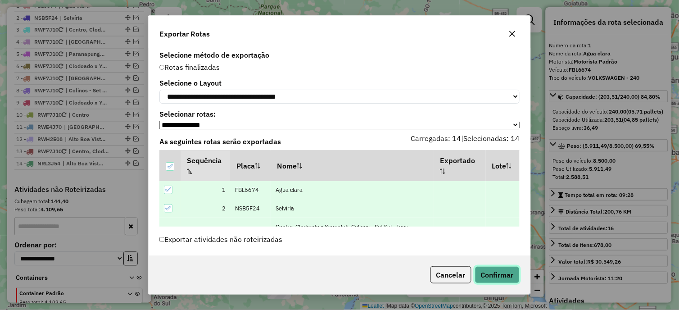
click at [490, 271] on button "Confirmar" at bounding box center [497, 274] width 45 height 17
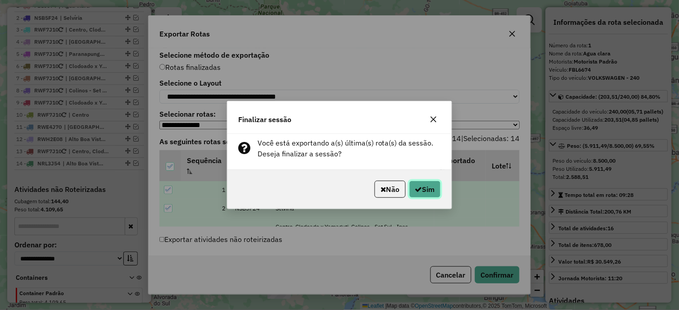
click at [418, 187] on icon "button" at bounding box center [418, 189] width 7 height 7
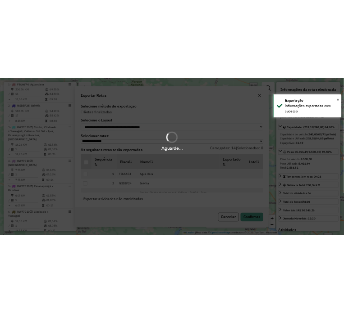
scroll to position [374, 0]
